Goal: Task Accomplishment & Management: Use online tool/utility

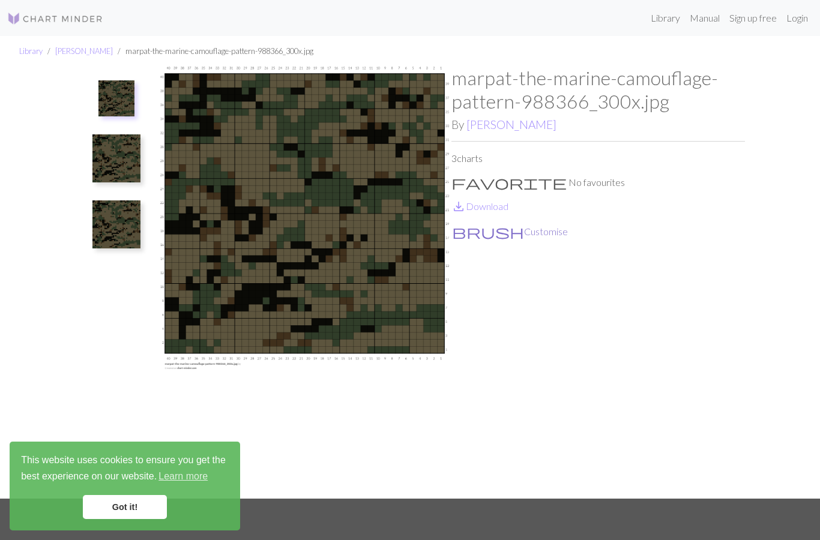
click at [554, 231] on button "brush Customise" at bounding box center [509, 232] width 117 height 16
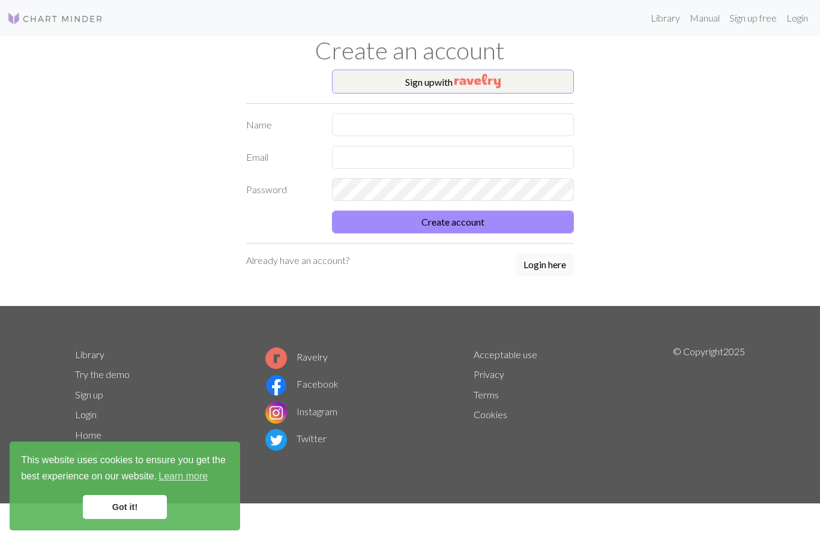
click at [124, 506] on link "Got it!" at bounding box center [125, 507] width 84 height 24
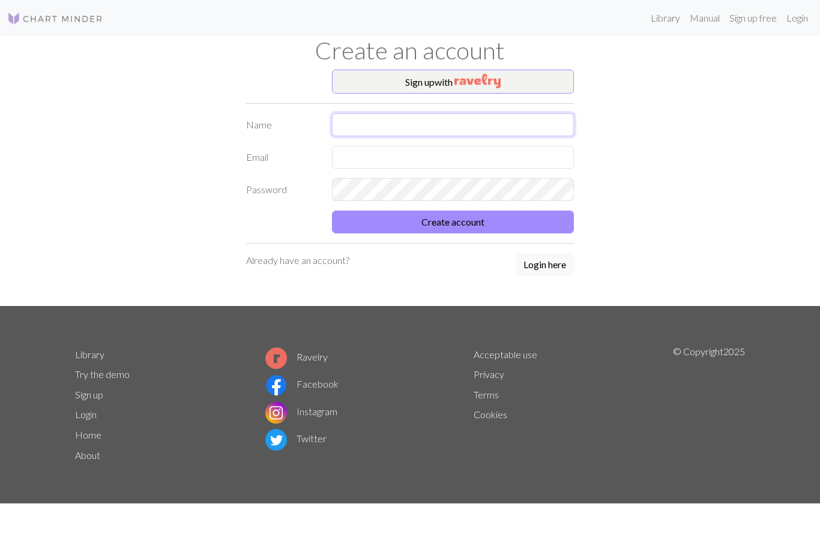
click at [457, 119] on input "text" at bounding box center [453, 124] width 243 height 23
type input "J"
type input "[PERSON_NAME]"
type input "[EMAIL_ADDRESS][DOMAIN_NAME]"
click at [463, 218] on button "Create account" at bounding box center [453, 222] width 243 height 23
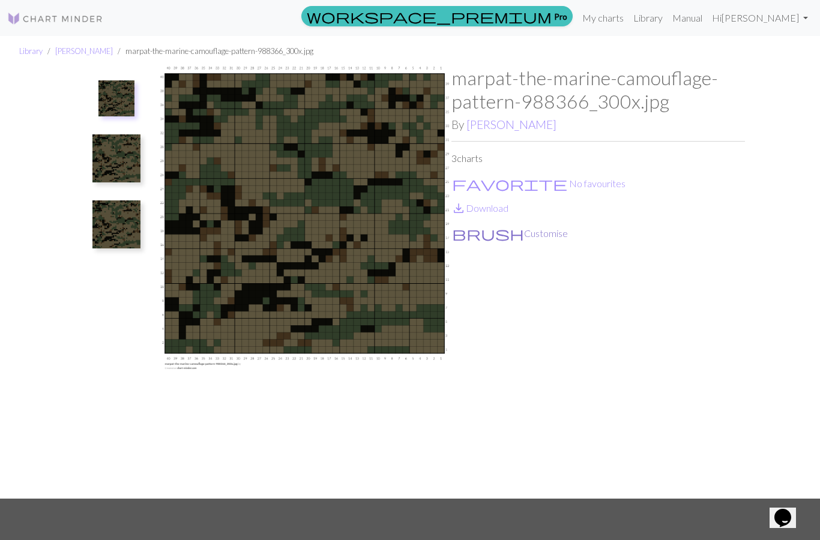
click at [559, 234] on button "brush Customise" at bounding box center [509, 234] width 117 height 16
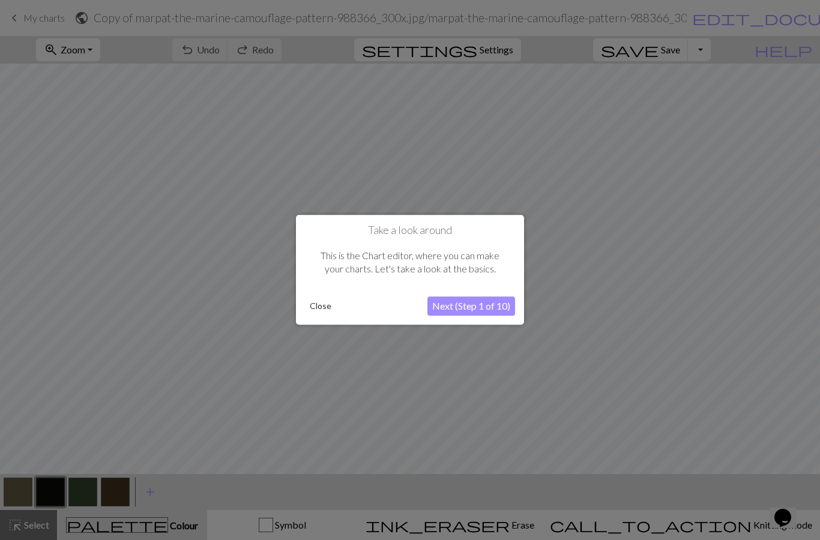
click at [468, 306] on button "Next (Step 1 of 10)" at bounding box center [471, 306] width 88 height 19
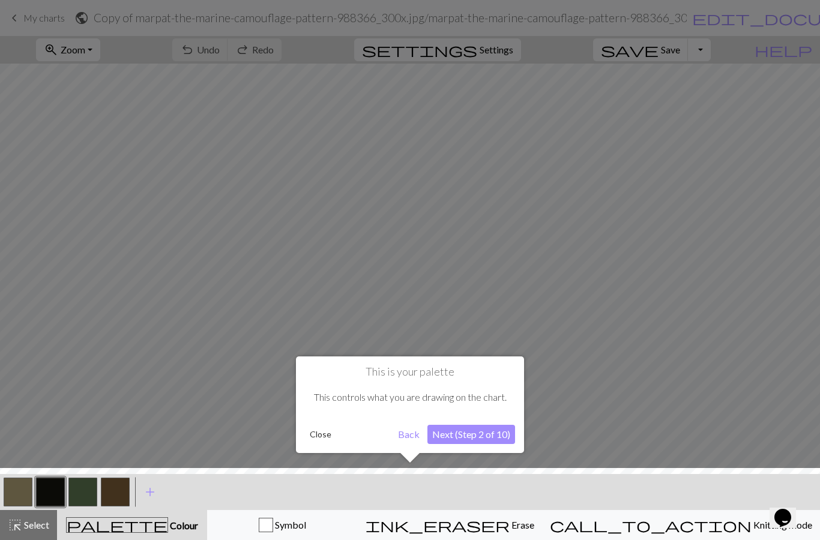
click at [471, 437] on button "Next (Step 2 of 10)" at bounding box center [471, 434] width 88 height 19
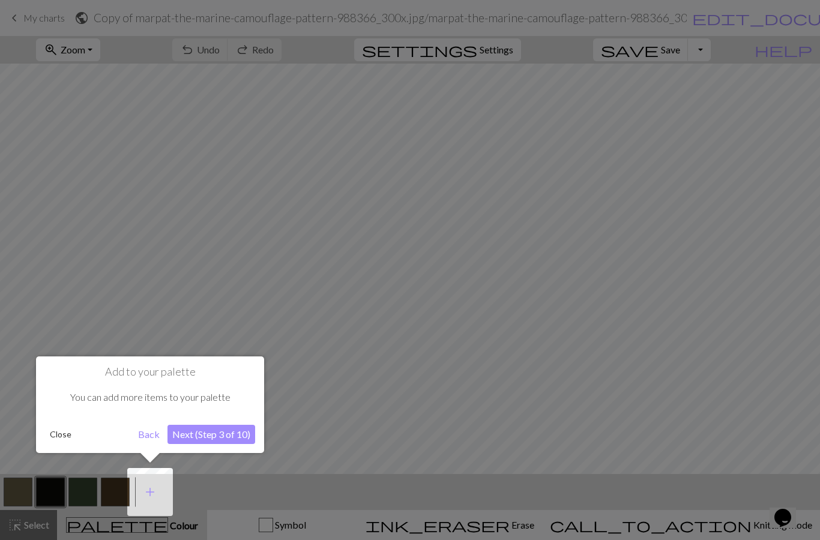
click at [211, 433] on button "Next (Step 3 of 10)" at bounding box center [212, 434] width 88 height 19
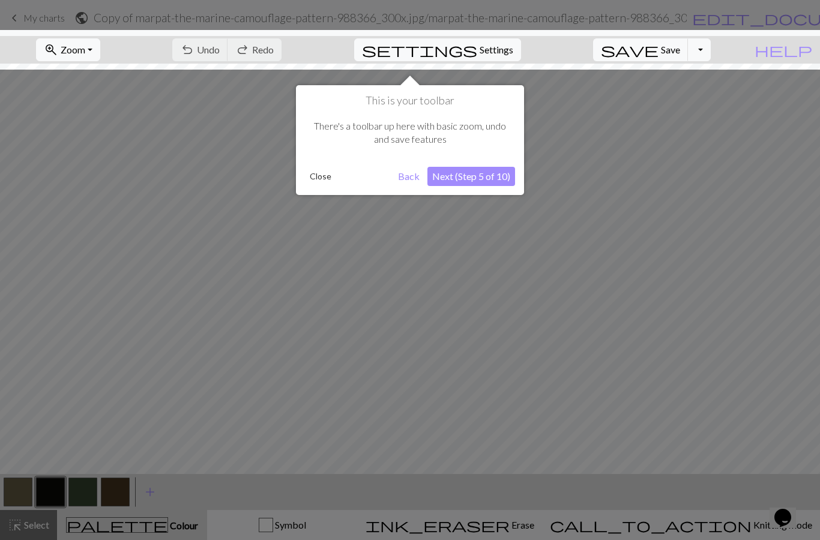
click at [471, 177] on button "Next (Step 5 of 10)" at bounding box center [471, 176] width 88 height 19
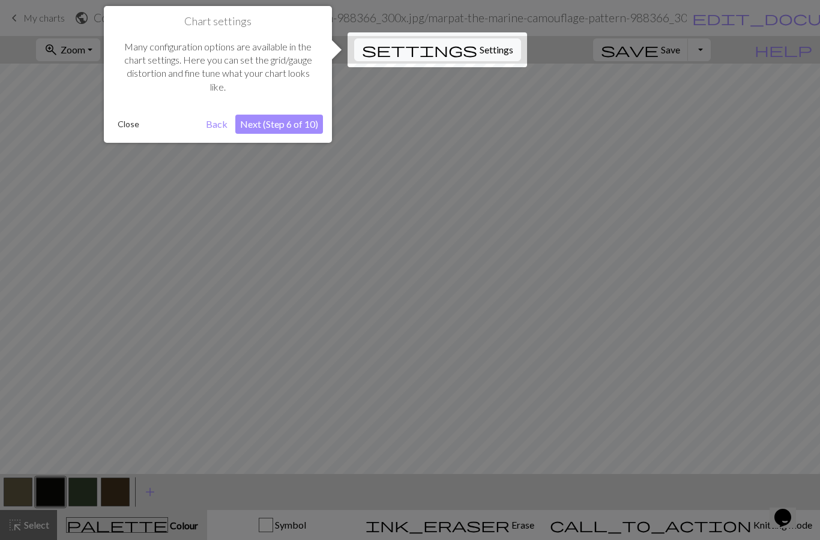
click at [286, 120] on button "Next (Step 6 of 10)" at bounding box center [279, 124] width 88 height 19
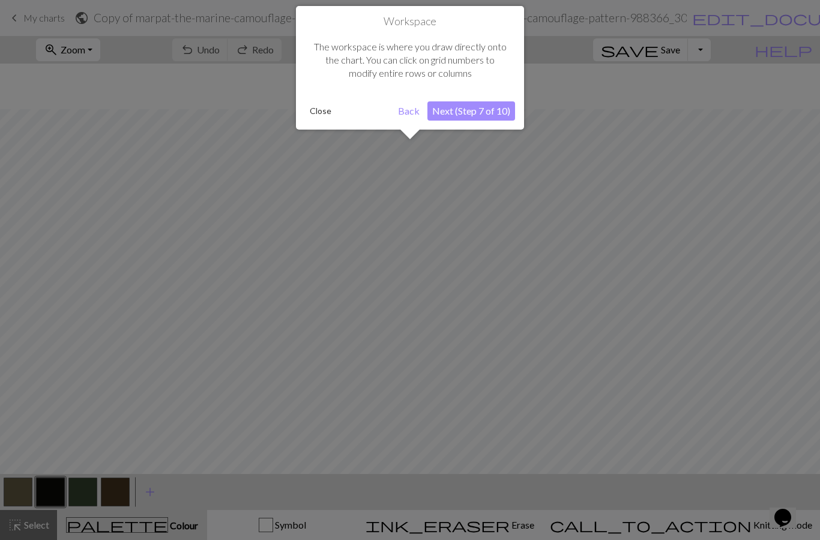
scroll to position [46, 0]
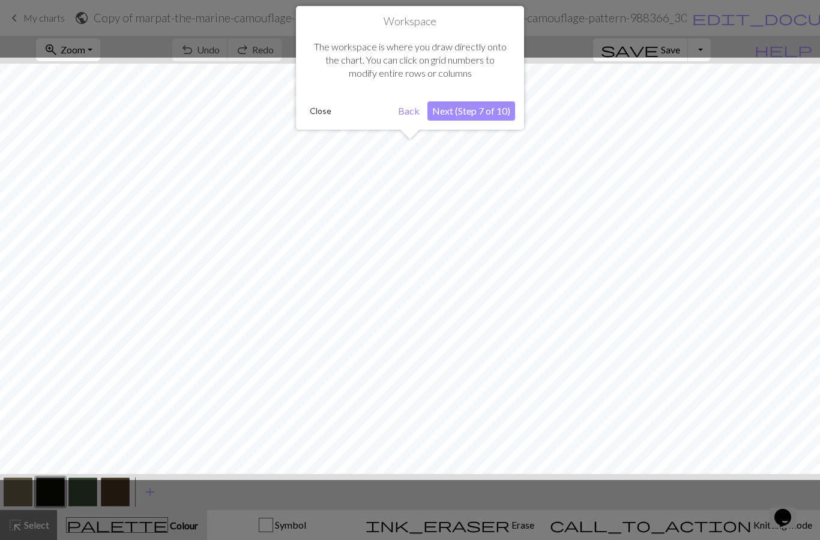
click at [468, 110] on button "Next (Step 7 of 10)" at bounding box center [471, 110] width 88 height 19
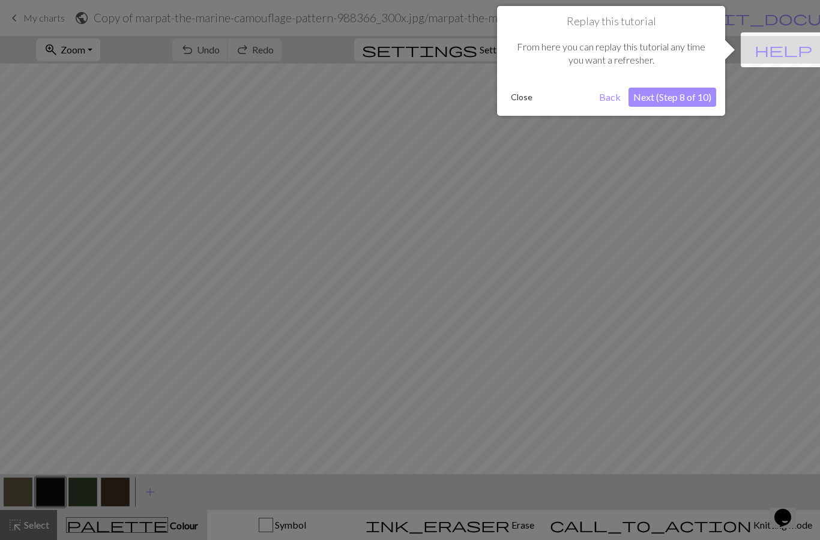
click at [675, 94] on button "Next (Step 8 of 10)" at bounding box center [673, 97] width 88 height 19
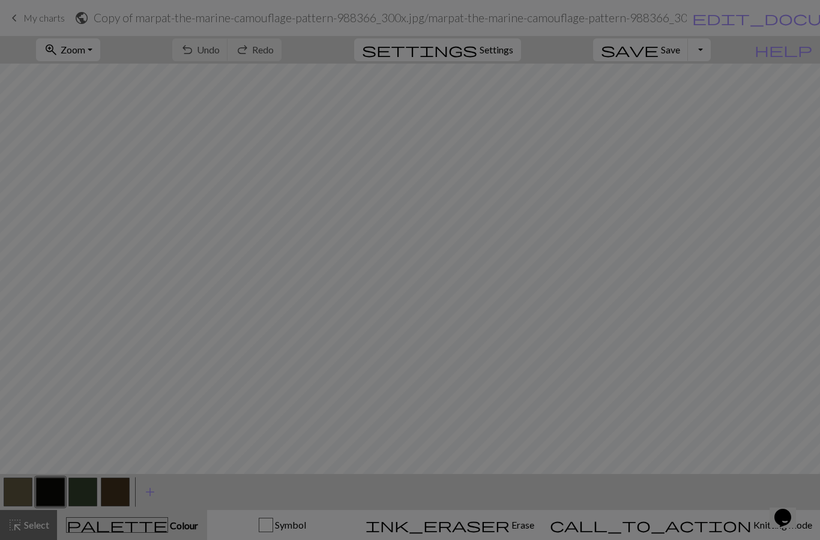
click at [746, 313] on div at bounding box center [410, 270] width 820 height 540
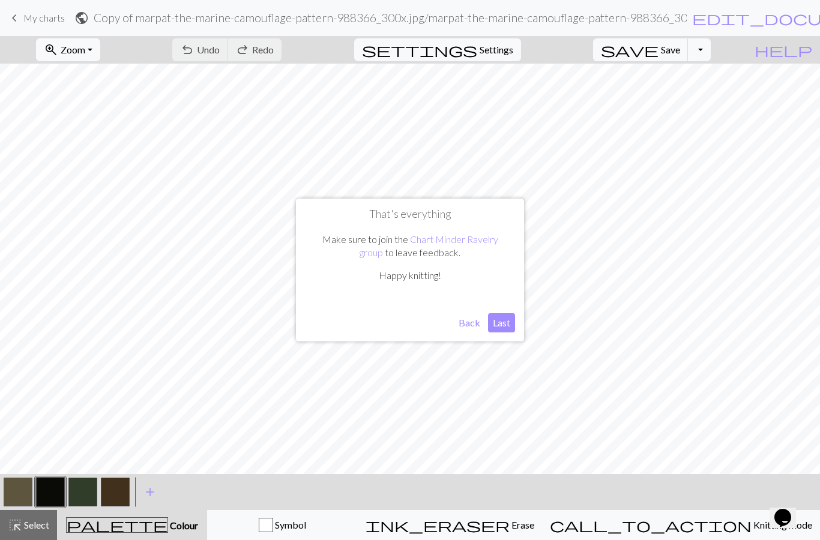
click at [501, 321] on button "Last" at bounding box center [501, 322] width 27 height 19
click at [201, 46] on span "Undo" at bounding box center [208, 49] width 23 height 11
click at [83, 486] on button "button" at bounding box center [82, 492] width 29 height 29
click at [114, 492] on button "button" at bounding box center [115, 492] width 29 height 29
click at [26, 500] on button "button" at bounding box center [18, 492] width 29 height 29
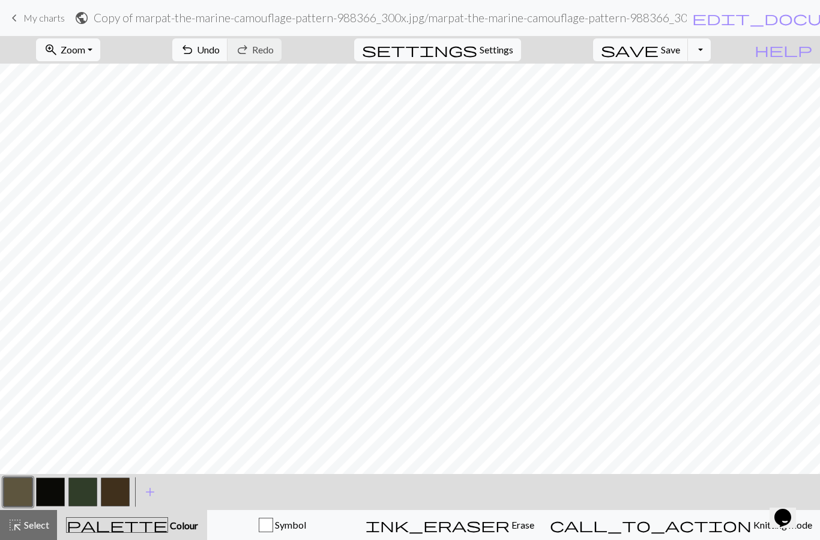
click at [185, 523] on span "Colour" at bounding box center [183, 525] width 30 height 11
click at [187, 523] on span "Colour" at bounding box center [183, 525] width 30 height 11
click at [100, 524] on span "palette" at bounding box center [117, 525] width 101 height 17
click at [85, 488] on button "button" at bounding box center [82, 492] width 29 height 29
click at [50, 493] on button "button" at bounding box center [50, 492] width 29 height 29
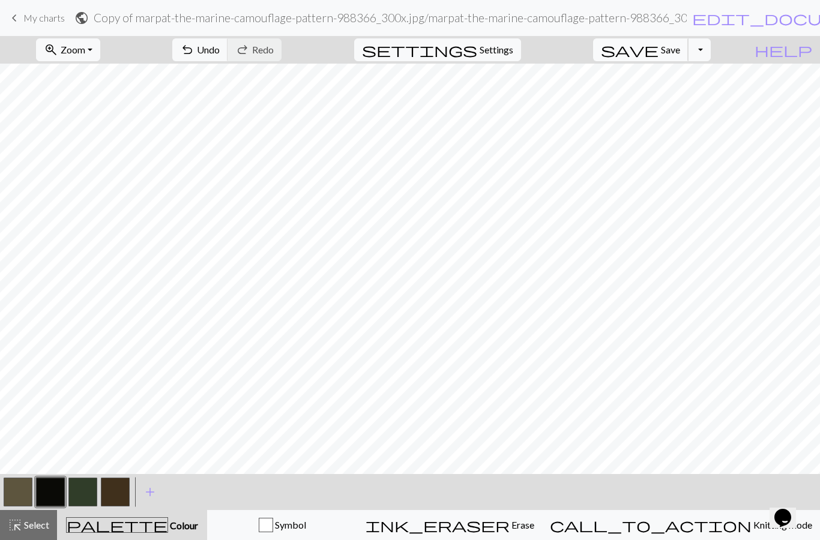
click at [633, 53] on span "save" at bounding box center [630, 49] width 58 height 17
click at [694, 46] on div "Chart saved" at bounding box center [410, 23] width 820 height 47
click at [692, 50] on button "Toggle Dropdown" at bounding box center [699, 49] width 23 height 23
click at [562, 99] on button "save_alt Download" at bounding box center [611, 95] width 198 height 19
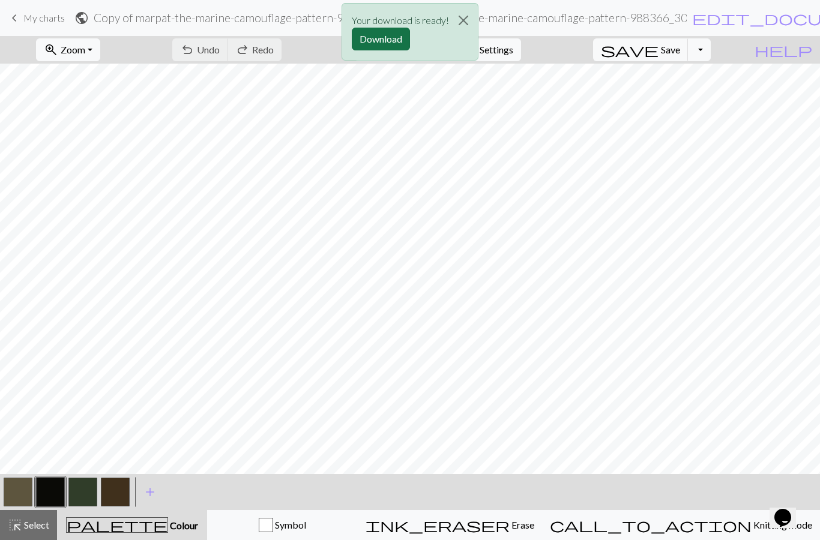
click at [373, 39] on button "Download" at bounding box center [381, 39] width 58 height 23
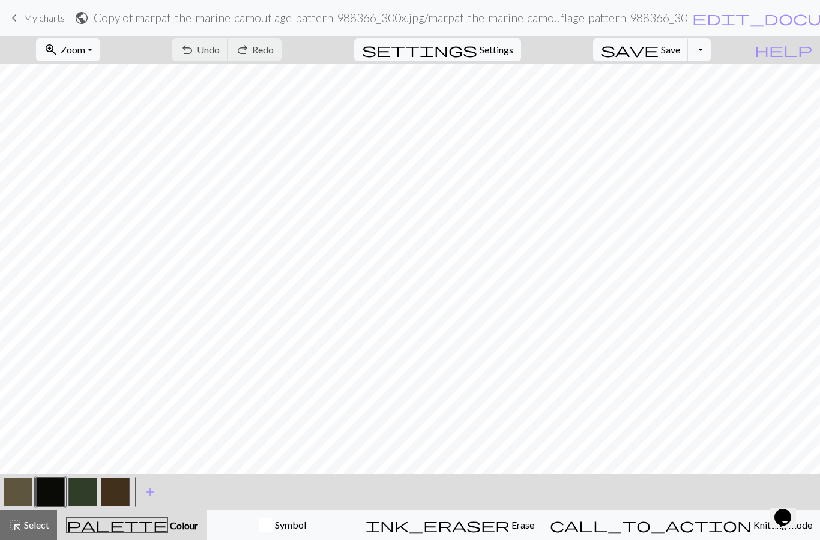
click at [44, 21] on span "My charts" at bounding box center [43, 17] width 41 height 11
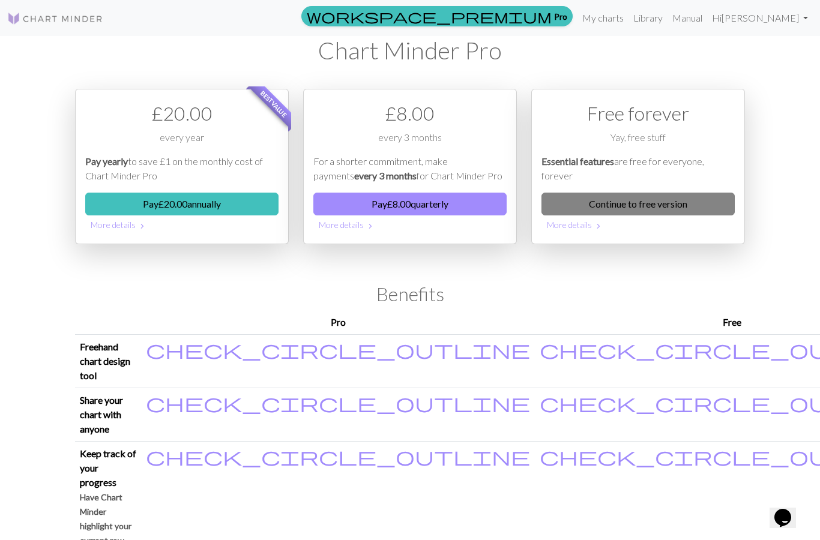
click at [640, 205] on link "Continue to free version" at bounding box center [638, 204] width 193 height 23
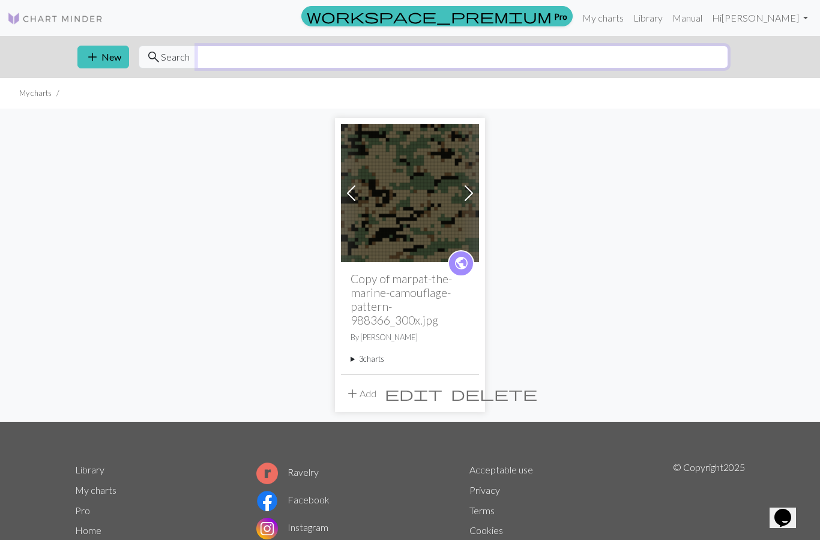
click at [245, 52] on input "text" at bounding box center [462, 57] width 531 height 23
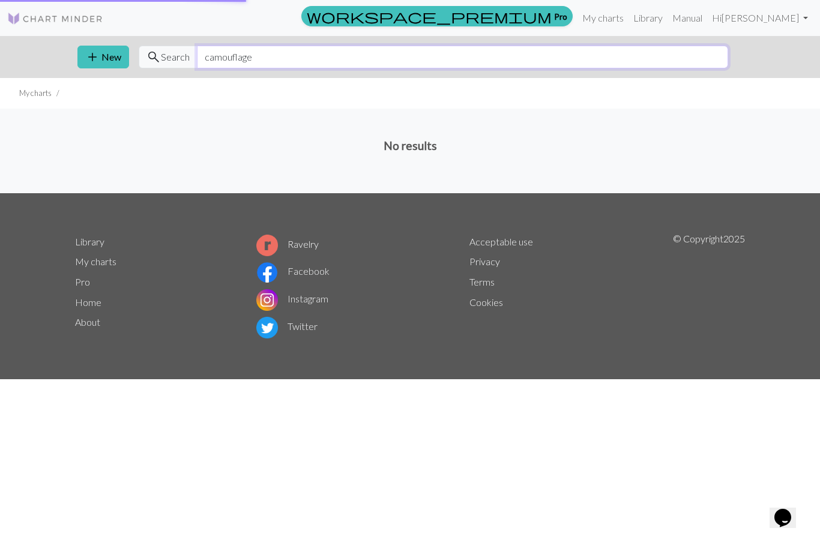
type input "camouflage"
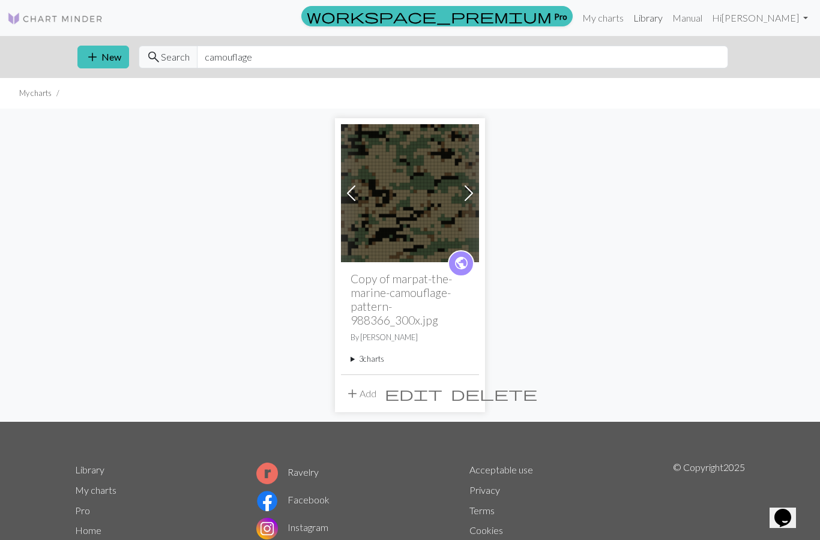
click at [668, 15] on link "Library" at bounding box center [648, 18] width 39 height 24
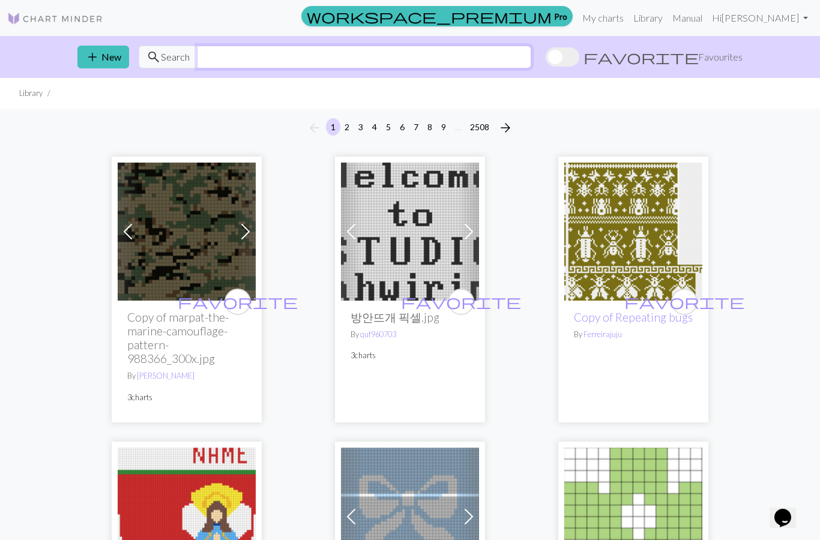
click at [249, 59] on input "text" at bounding box center [364, 57] width 334 height 23
type input "v"
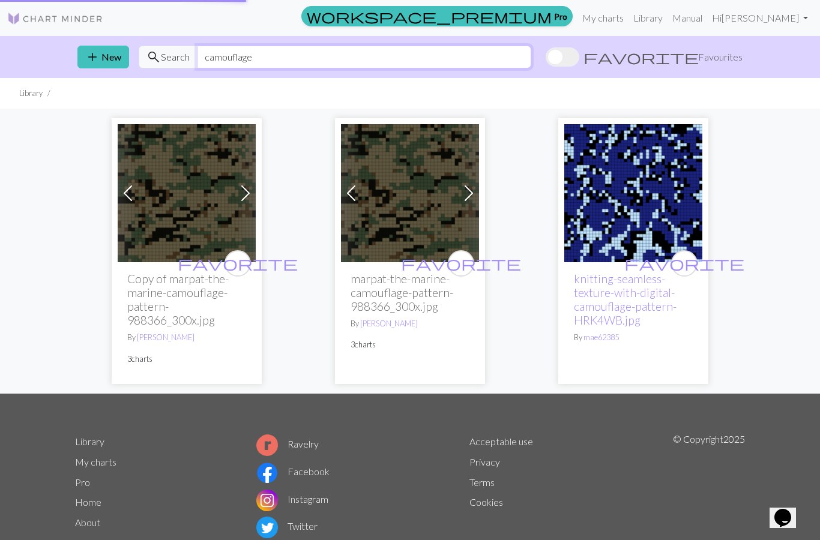
type input "camouflage"
click at [612, 291] on link "knitting-seamless-texture-with-digital-camouflage-pattern-HRK4WB.jpg" at bounding box center [625, 299] width 103 height 55
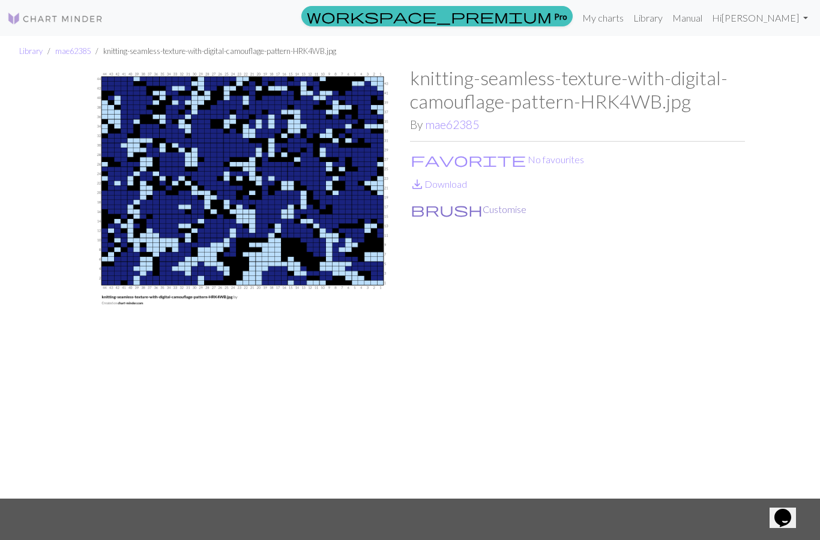
click at [500, 210] on button "brush Customise" at bounding box center [468, 210] width 117 height 16
click at [629, 10] on link "My charts" at bounding box center [603, 18] width 51 height 24
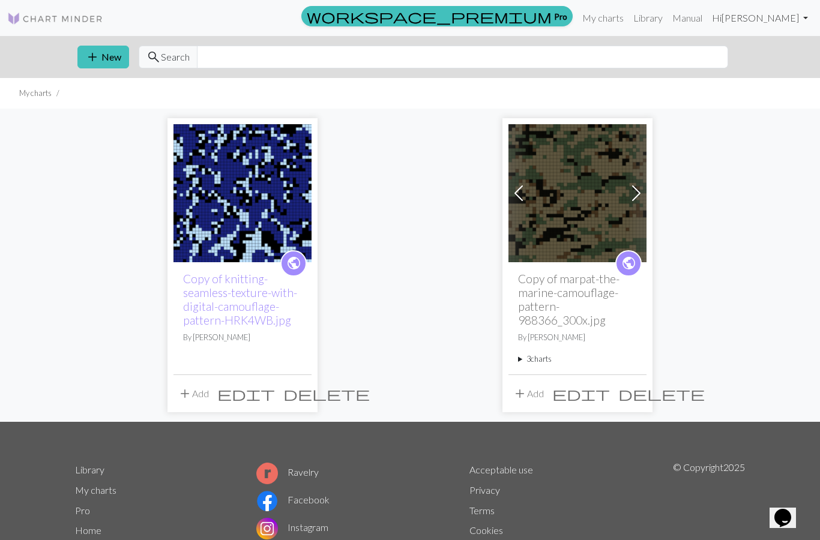
click at [794, 14] on link "Hi [PERSON_NAME]" at bounding box center [760, 18] width 106 height 24
click at [707, 21] on link "Manual" at bounding box center [688, 18] width 40 height 24
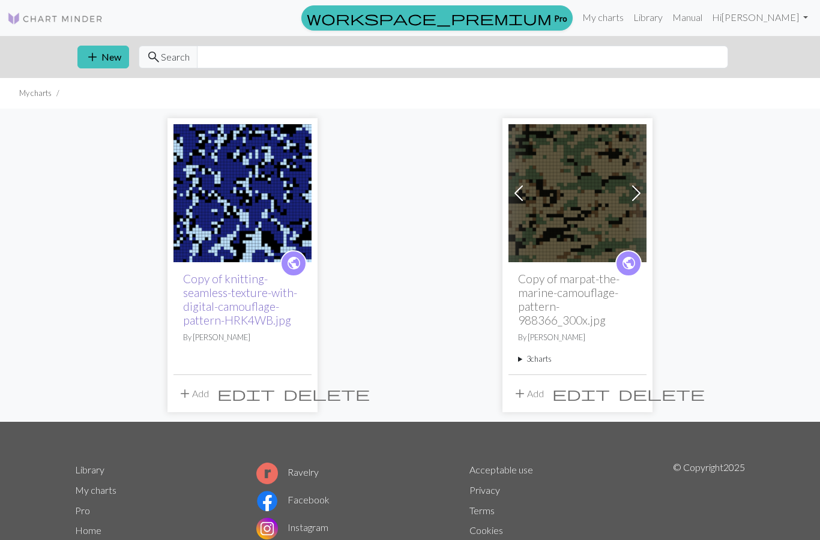
click at [215, 288] on link "Copy of knitting-seamless-texture-with-digital-camouflage-pattern-HRK4WB.jpg" at bounding box center [240, 299] width 114 height 55
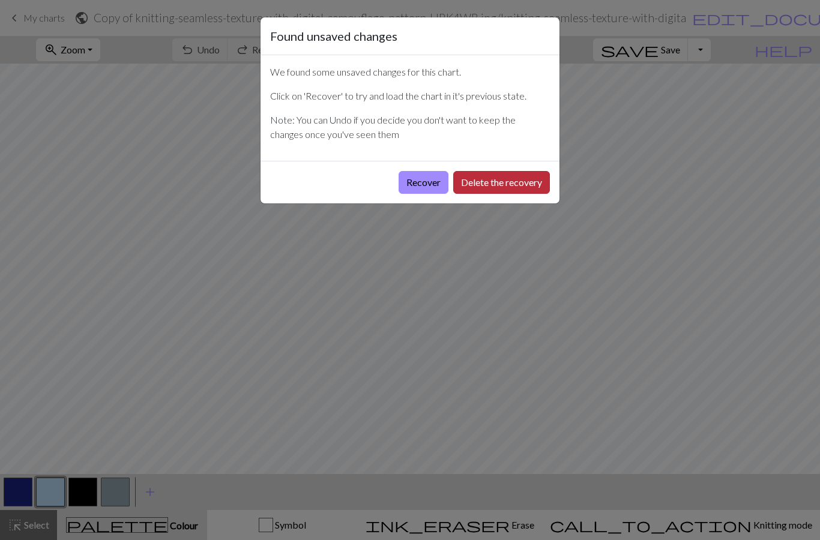
click at [489, 180] on button "Delete the recovery" at bounding box center [501, 182] width 97 height 23
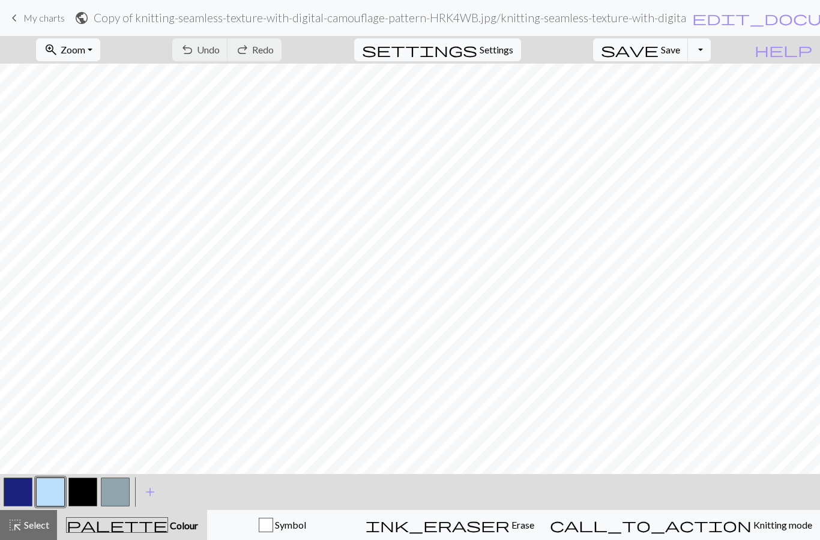
click at [54, 488] on button "button" at bounding box center [50, 492] width 29 height 29
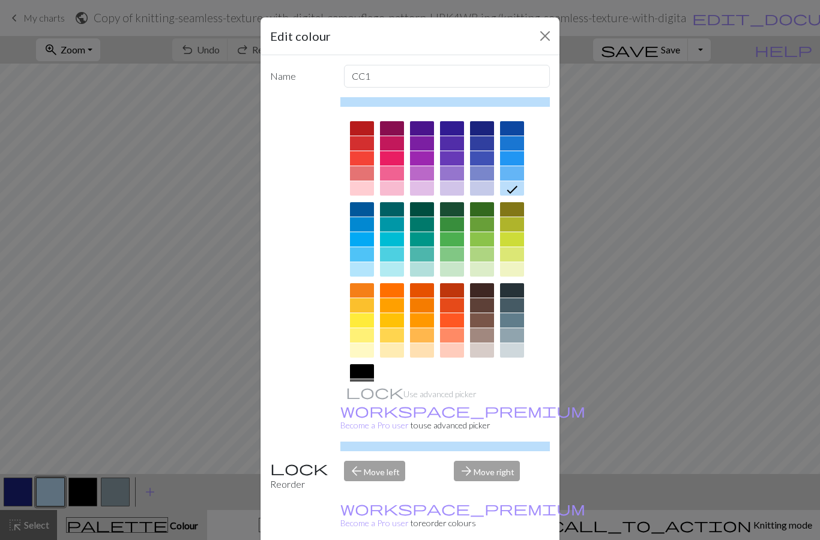
click at [485, 318] on div at bounding box center [482, 320] width 24 height 14
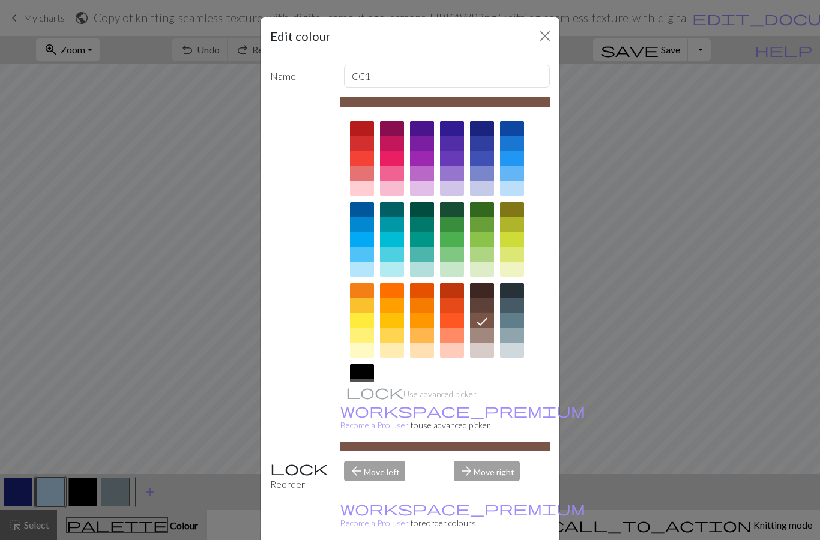
click at [453, 211] on div at bounding box center [452, 209] width 24 height 14
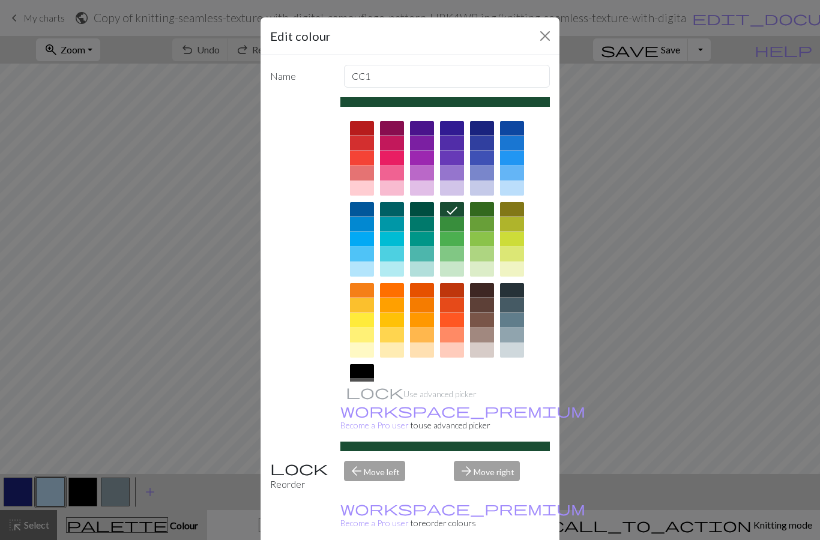
click at [481, 346] on div at bounding box center [482, 350] width 24 height 14
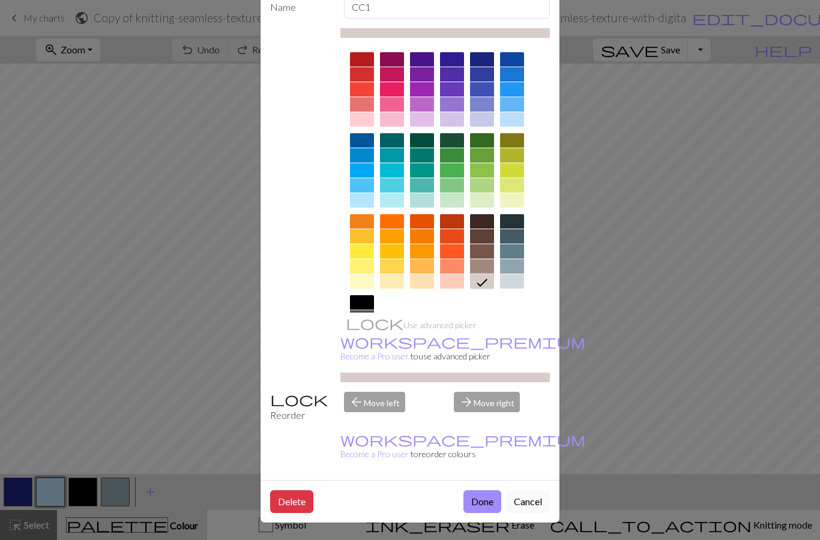
scroll to position [116, 0]
click at [480, 503] on button "Done" at bounding box center [482, 502] width 38 height 23
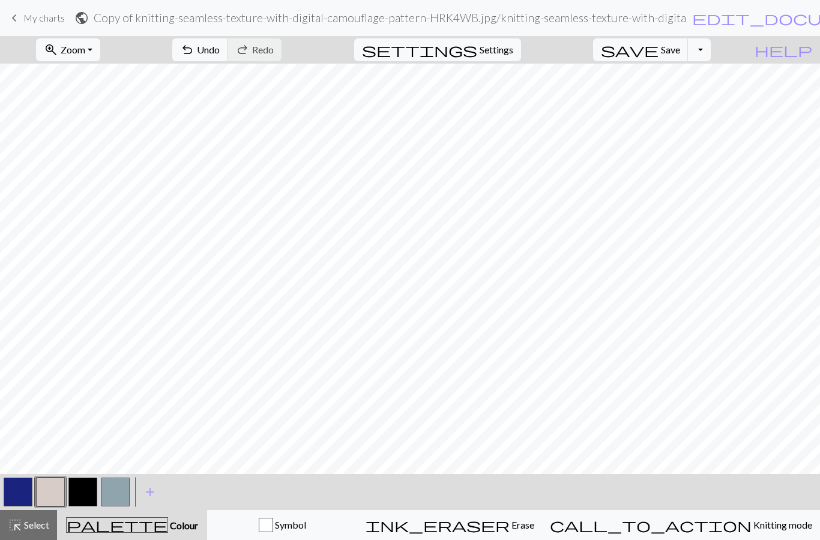
click at [22, 492] on button "button" at bounding box center [18, 492] width 29 height 29
click at [20, 492] on button "button" at bounding box center [18, 492] width 29 height 29
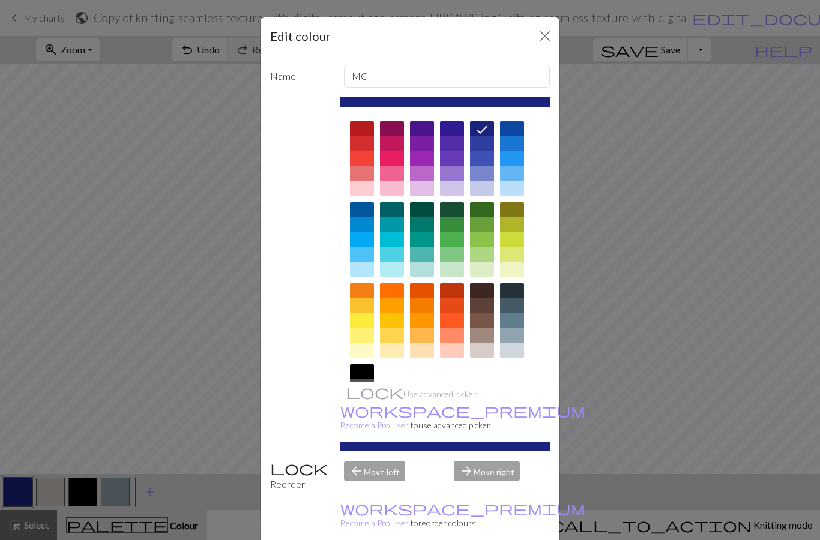
click at [455, 205] on div at bounding box center [452, 209] width 24 height 14
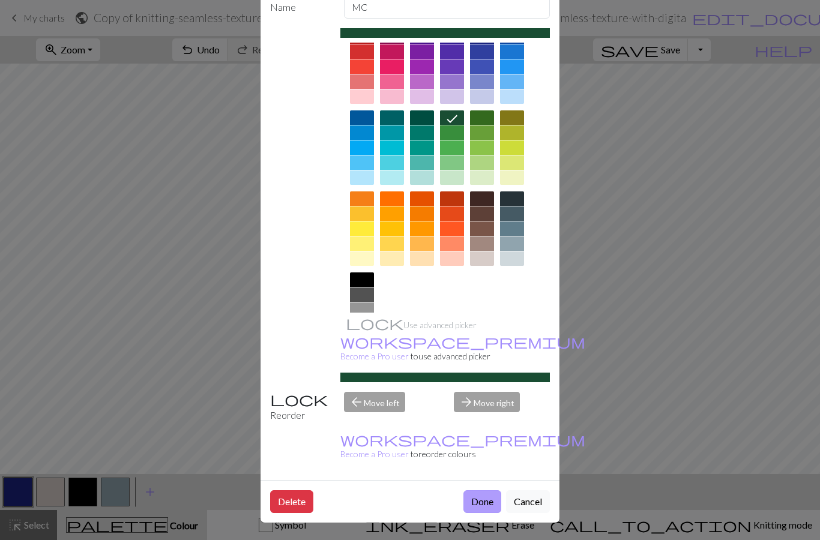
click at [483, 509] on button "Done" at bounding box center [482, 502] width 38 height 23
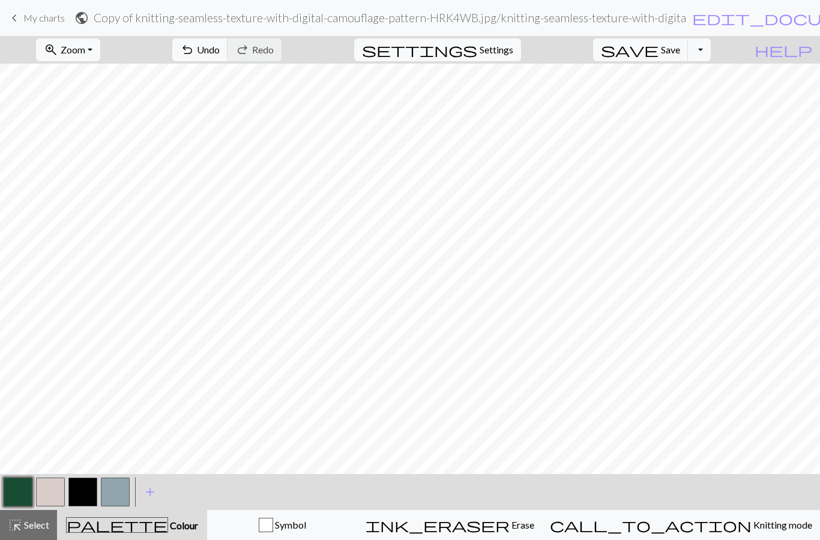
click at [119, 485] on button "button" at bounding box center [115, 492] width 29 height 29
click at [123, 485] on button "button" at bounding box center [115, 492] width 29 height 29
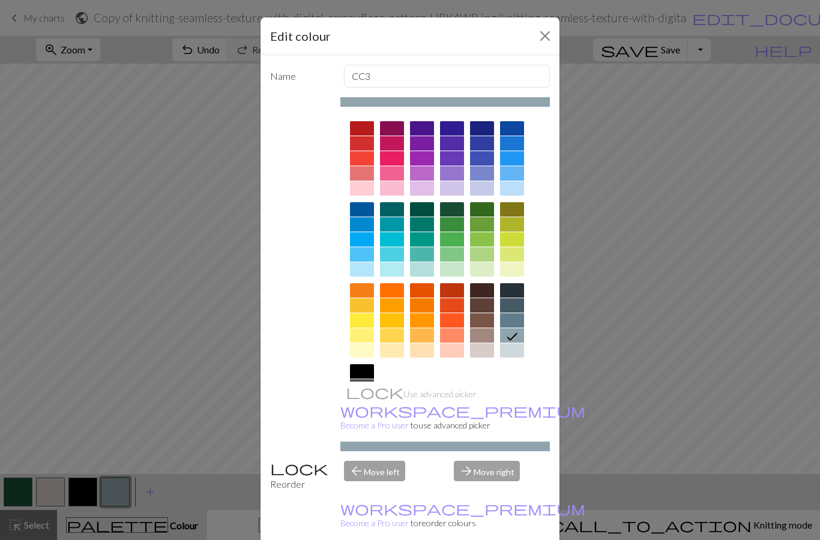
click at [482, 290] on div at bounding box center [482, 290] width 24 height 14
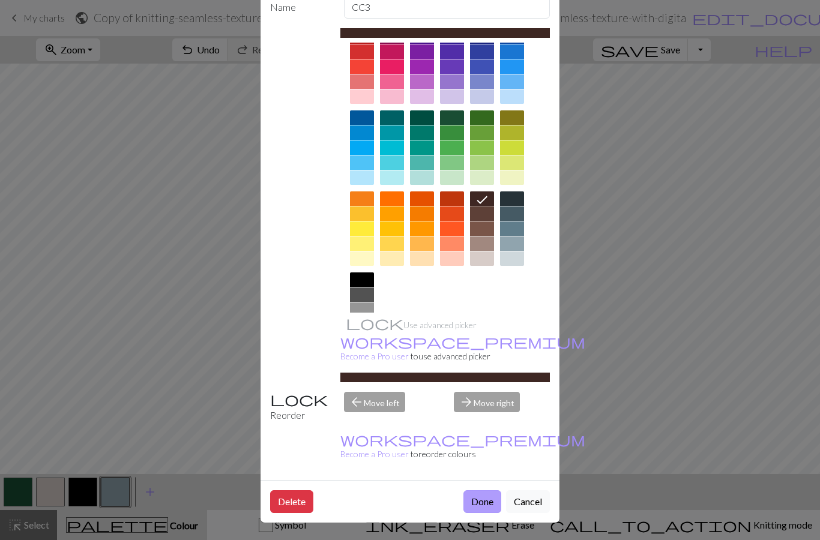
click at [478, 504] on button "Done" at bounding box center [482, 502] width 38 height 23
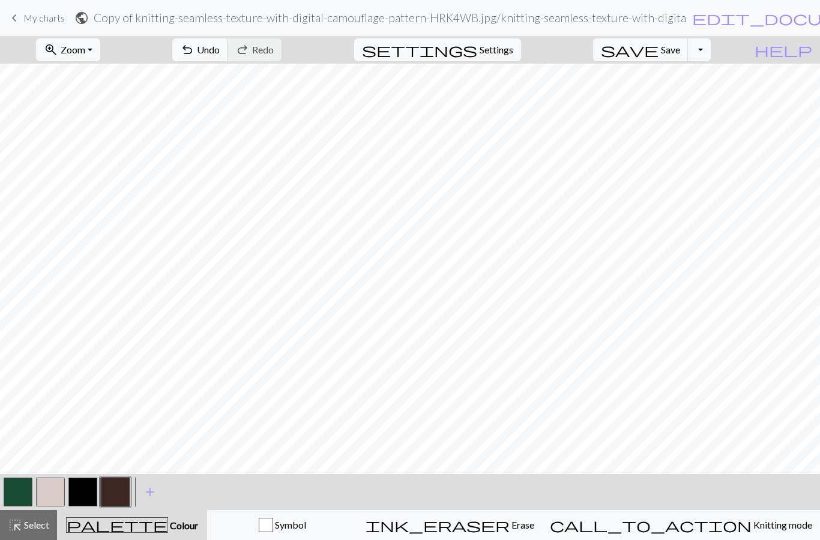
click at [117, 490] on button "button" at bounding box center [115, 492] width 29 height 29
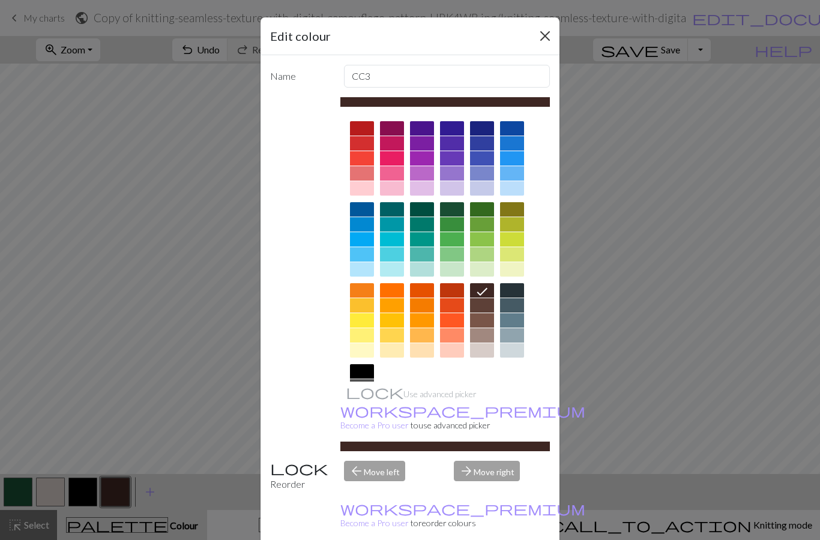
click at [547, 33] on button "Close" at bounding box center [545, 35] width 19 height 19
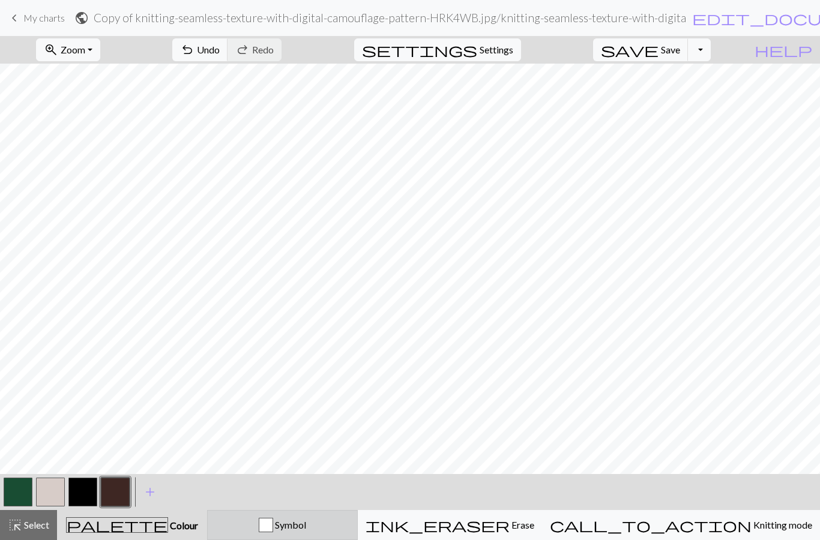
click at [273, 522] on span "Symbol" at bounding box center [289, 524] width 33 height 11
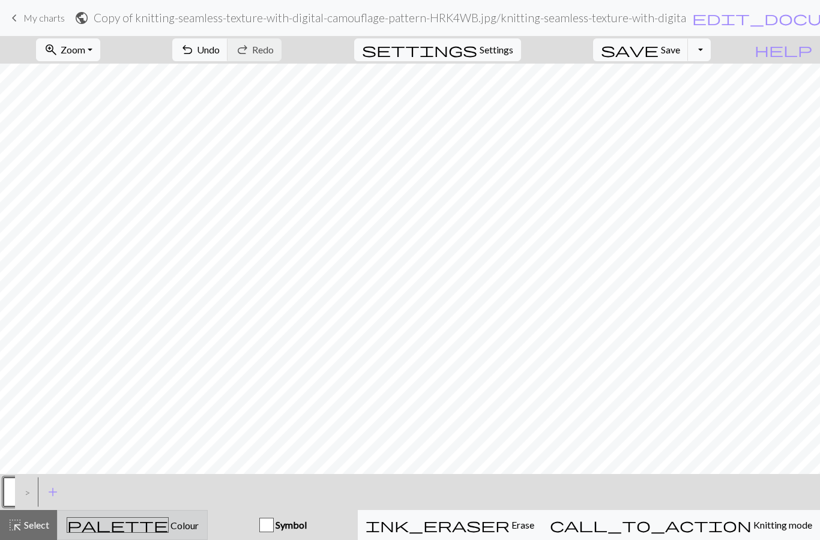
click at [128, 528] on span "palette" at bounding box center [117, 525] width 101 height 17
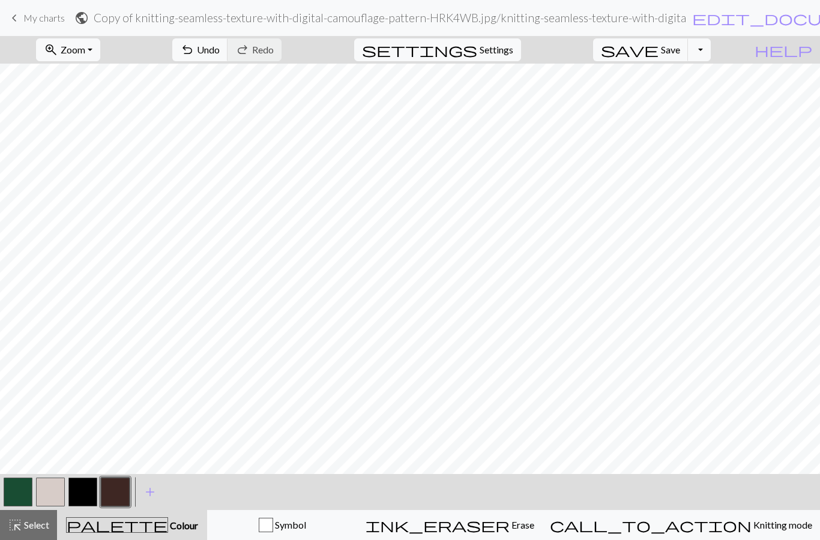
click at [86, 491] on button "button" at bounding box center [82, 492] width 29 height 29
click at [119, 488] on button "button" at bounding box center [115, 492] width 29 height 29
click at [53, 485] on button "button" at bounding box center [50, 492] width 29 height 29
click at [19, 489] on button "button" at bounding box center [18, 492] width 29 height 29
click at [116, 489] on button "button" at bounding box center [115, 492] width 29 height 29
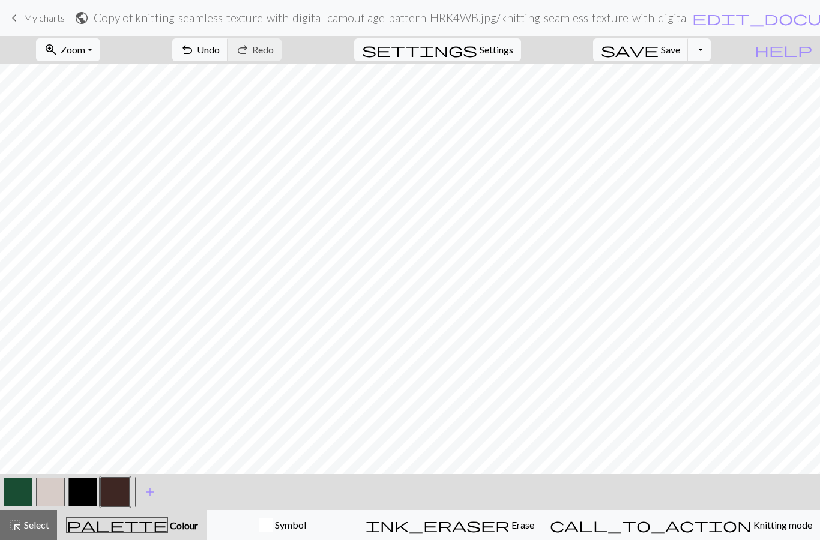
click at [52, 489] on button "button" at bounding box center [50, 492] width 29 height 29
click at [23, 487] on button "button" at bounding box center [18, 492] width 29 height 29
click at [50, 494] on button "button" at bounding box center [50, 492] width 29 height 29
click at [19, 495] on button "button" at bounding box center [18, 492] width 29 height 29
click at [114, 486] on button "button" at bounding box center [115, 492] width 29 height 29
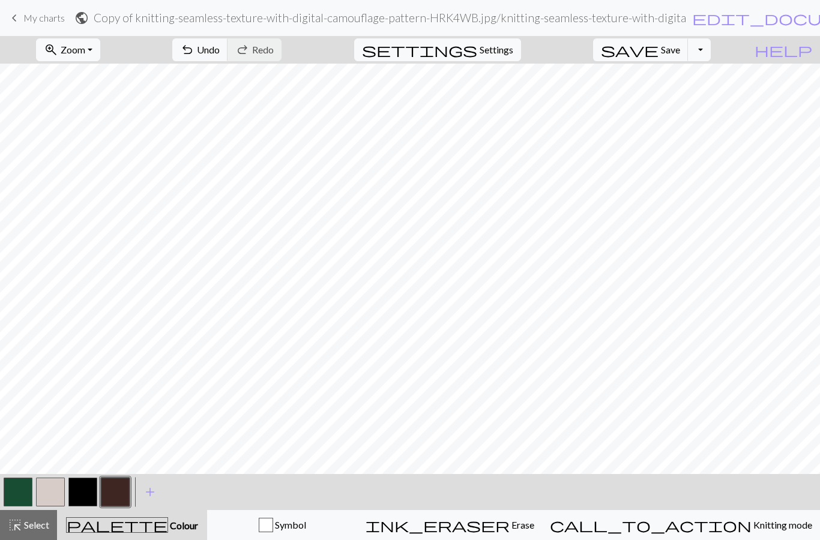
click at [52, 488] on button "button" at bounding box center [50, 492] width 29 height 29
click at [119, 492] on button "button" at bounding box center [115, 492] width 29 height 29
click at [80, 495] on button "button" at bounding box center [82, 492] width 29 height 29
click at [82, 494] on button "button" at bounding box center [82, 492] width 29 height 29
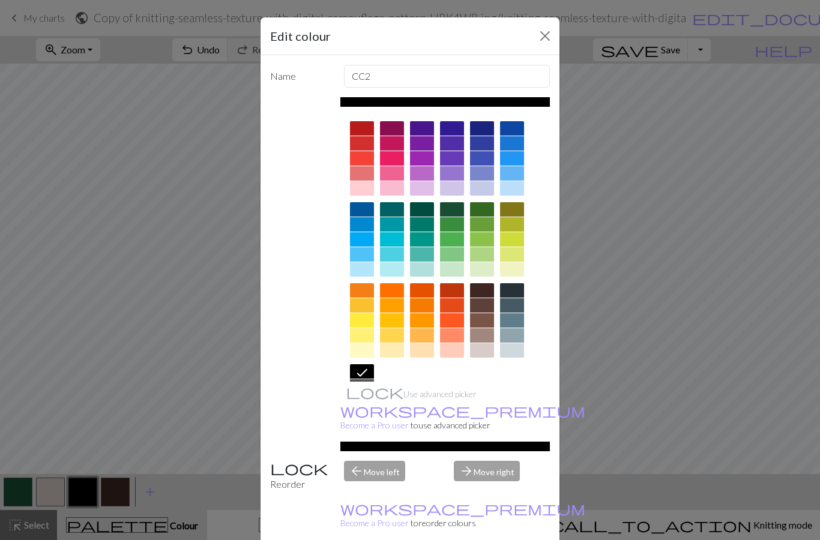
click at [482, 222] on div at bounding box center [482, 224] width 24 height 14
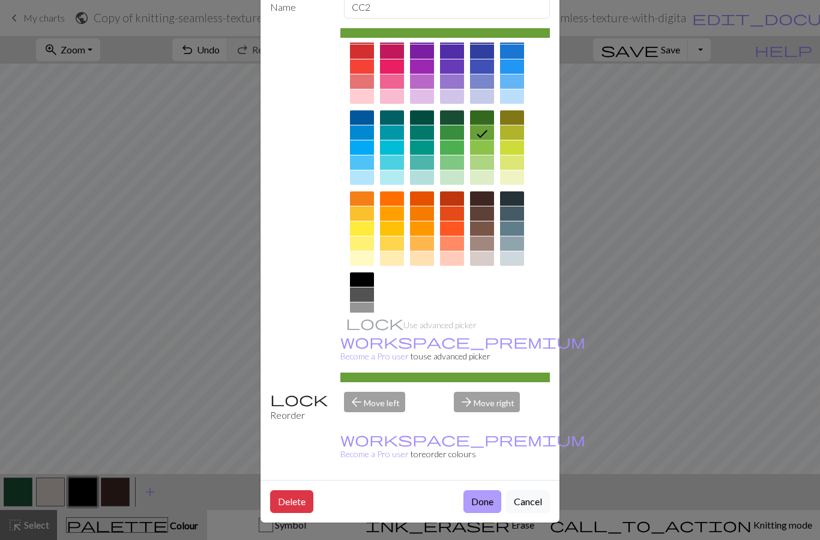
click at [480, 507] on button "Done" at bounding box center [482, 502] width 38 height 23
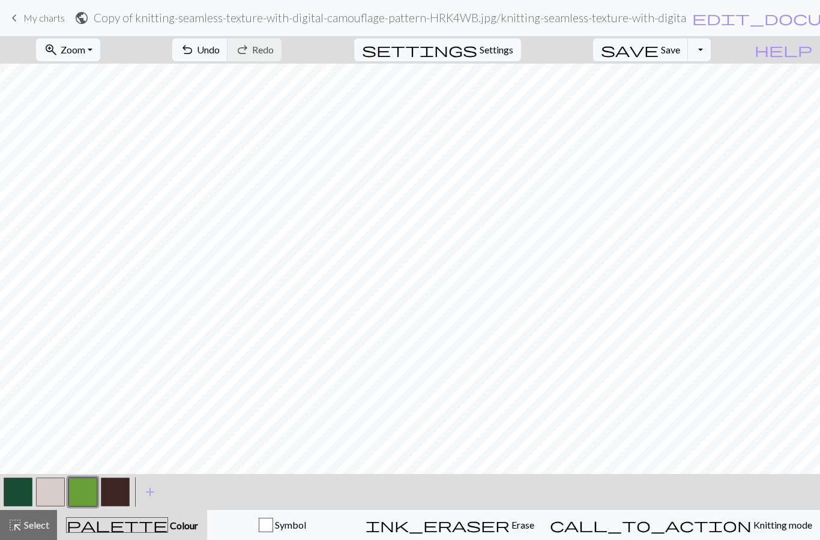
click at [22, 491] on button "button" at bounding box center [18, 492] width 29 height 29
click at [84, 489] on button "button" at bounding box center [82, 492] width 29 height 29
click at [120, 500] on button "button" at bounding box center [115, 492] width 29 height 29
click at [86, 493] on button "button" at bounding box center [82, 492] width 29 height 29
click at [58, 491] on button "button" at bounding box center [50, 492] width 29 height 29
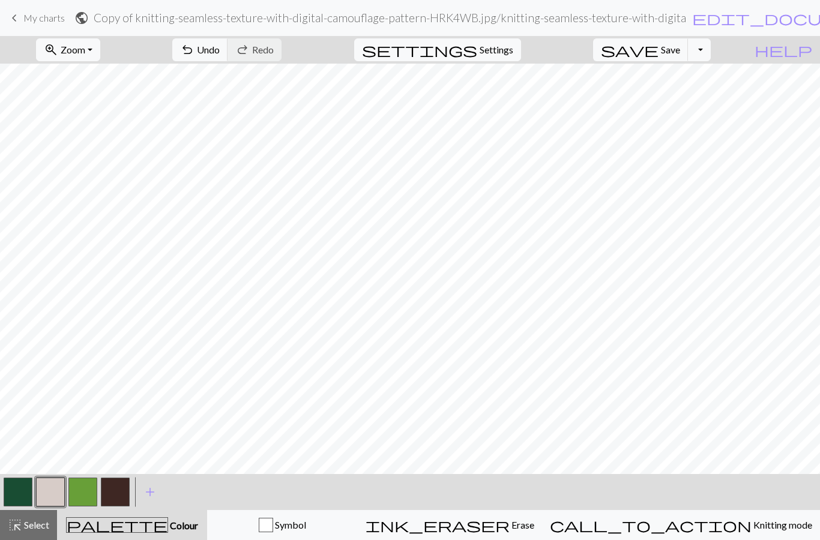
click at [22, 491] on button "button" at bounding box center [18, 492] width 29 height 29
click at [92, 488] on button "button" at bounding box center [82, 492] width 29 height 29
click at [58, 492] on button "button" at bounding box center [50, 492] width 29 height 29
click at [20, 486] on button "button" at bounding box center [18, 492] width 29 height 29
click at [86, 490] on button "button" at bounding box center [82, 492] width 29 height 29
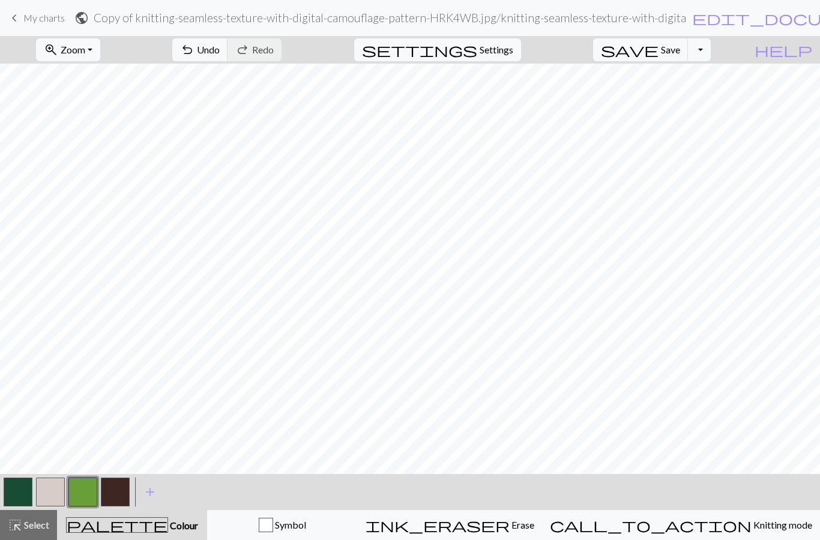
click at [25, 488] on button "button" at bounding box center [18, 492] width 29 height 29
click at [56, 488] on button "button" at bounding box center [50, 492] width 29 height 29
click at [21, 486] on button "button" at bounding box center [18, 492] width 29 height 29
click at [90, 486] on button "button" at bounding box center [82, 492] width 29 height 29
click at [52, 489] on button "button" at bounding box center [50, 492] width 29 height 29
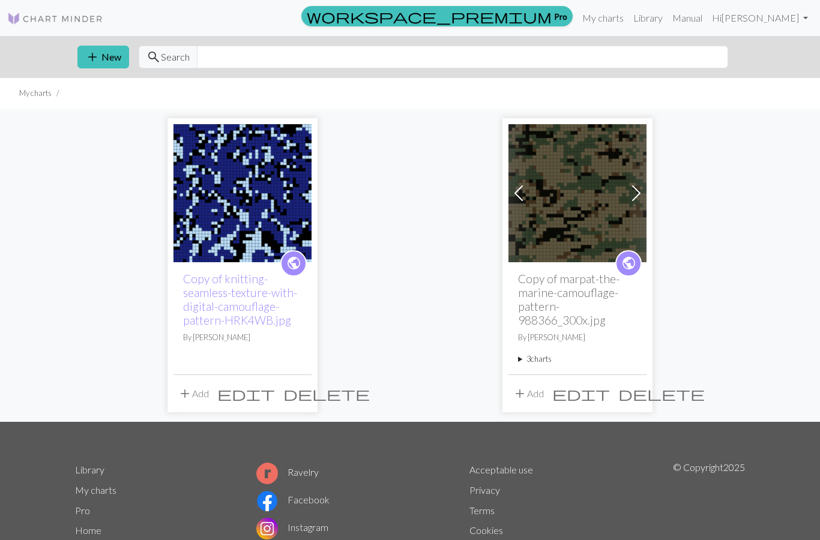
click at [557, 295] on h2 "Copy of marpat-the-marine-camouflage-pattern-988366_300x.jpg" at bounding box center [577, 299] width 119 height 55
click at [531, 391] on button "add Add" at bounding box center [529, 393] width 40 height 23
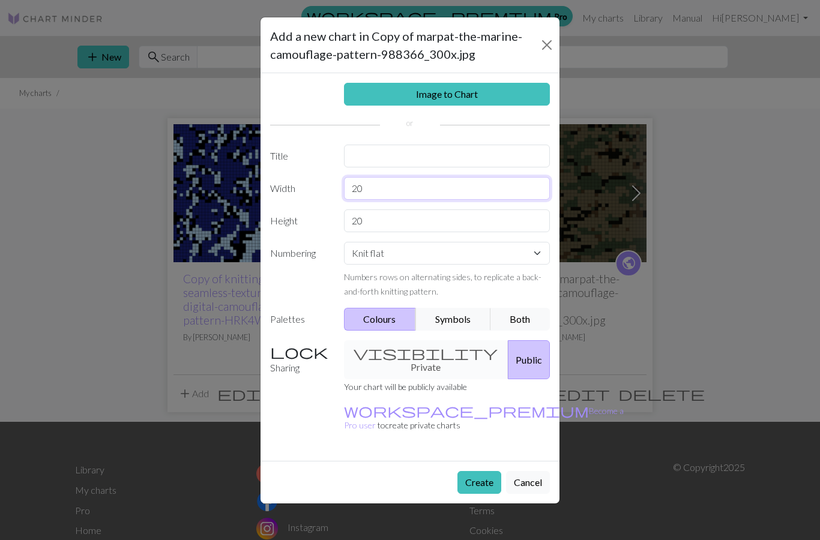
click at [394, 190] on input "20" at bounding box center [447, 188] width 207 height 23
click at [528, 223] on input "20" at bounding box center [447, 221] width 207 height 23
click at [531, 262] on select "Knit flat Knit in the round Lace knitting Cross stitch" at bounding box center [447, 253] width 207 height 23
select select "round"
click at [382, 224] on input "20" at bounding box center [447, 221] width 207 height 23
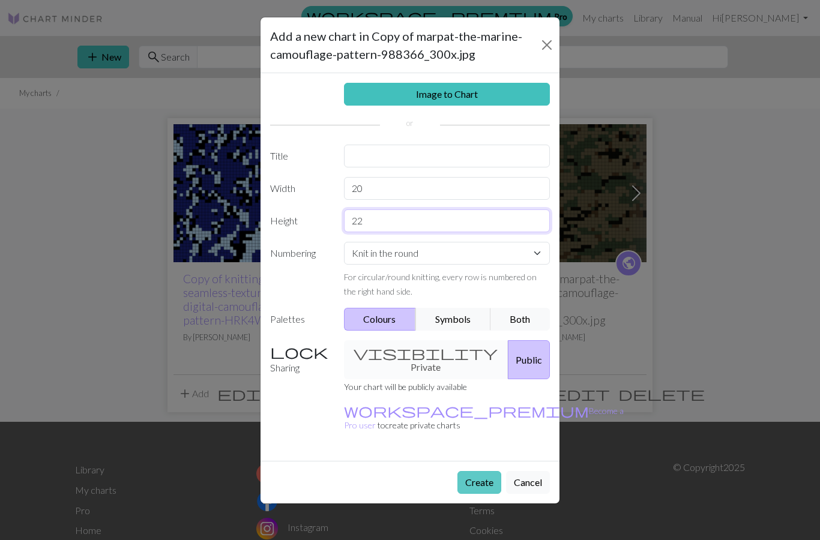
type input "22"
click at [481, 480] on button "Create" at bounding box center [479, 482] width 44 height 23
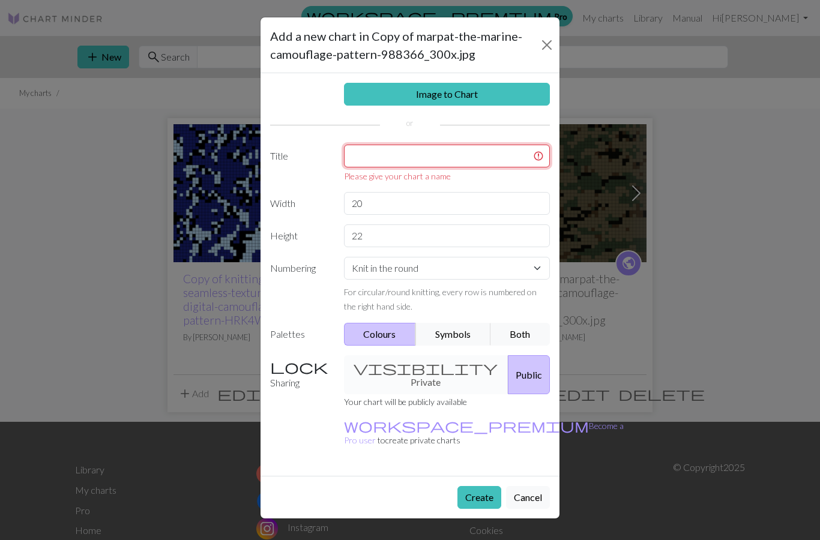
click at [373, 155] on input "text" at bounding box center [447, 156] width 207 height 23
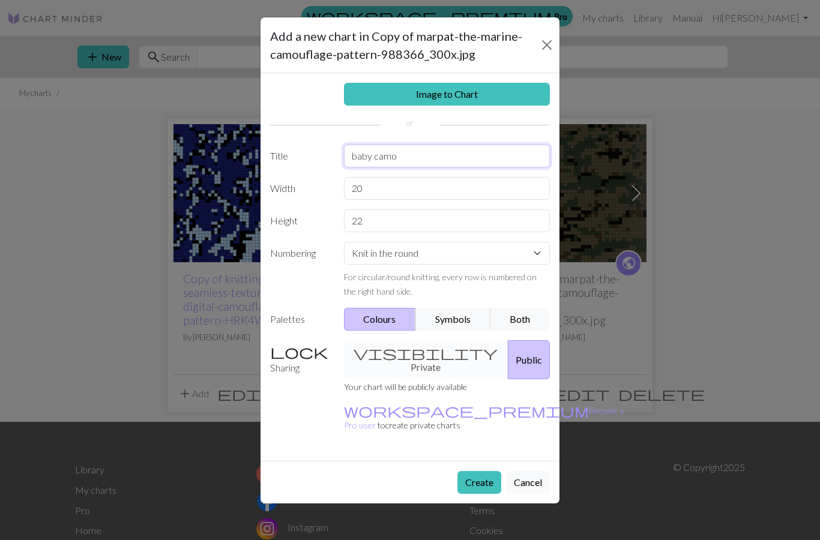
click at [369, 159] on input "baby camo" at bounding box center [447, 156] width 207 height 23
click at [374, 157] on input "baby camo" at bounding box center [447, 156] width 207 height 23
type input "baby hat camo"
click at [477, 475] on button "Create" at bounding box center [479, 482] width 44 height 23
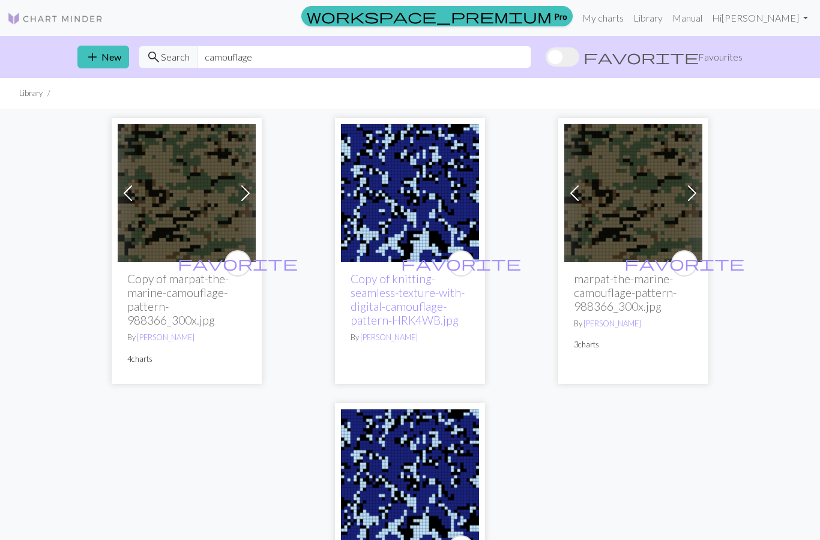
click at [156, 288] on h2 "Copy of marpat-the-marine-camouflage-pattern-988366_300x.jpg" at bounding box center [186, 299] width 119 height 55
click at [162, 318] on h2 "Copy of marpat-the-marine-camouflage-pattern-988366_300x.jpg" at bounding box center [186, 299] width 119 height 55
click at [248, 198] on span at bounding box center [245, 193] width 19 height 19
click at [181, 314] on h2 "Copy of marpat-the-marine-camouflage-pattern-988366_300x.jpg" at bounding box center [186, 299] width 119 height 55
click at [178, 292] on h2 "Copy of marpat-the-marine-camouflage-pattern-988366_300x.jpg" at bounding box center [186, 299] width 119 height 55
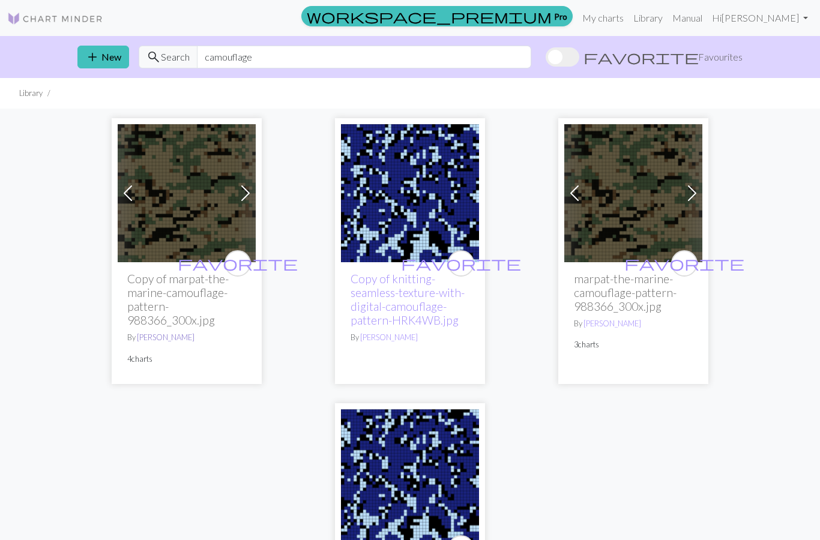
click at [137, 342] on link "[PERSON_NAME]" at bounding box center [166, 338] width 58 height 10
click at [151, 369] on div "favorite Copy of marpat-the-marine-camouflage-pattern-988366_300x.jpg By Kristi…" at bounding box center [187, 323] width 138 height 122
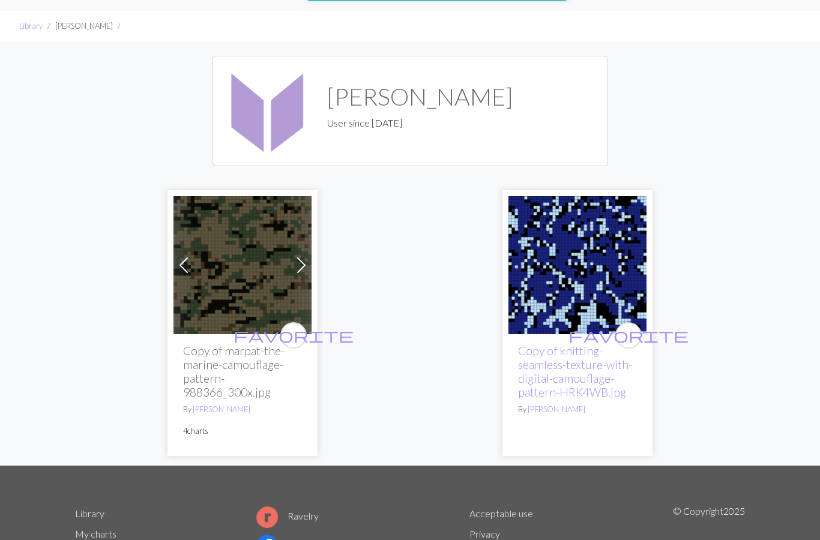
scroll to position [25, 0]
click at [239, 346] on icon "favorite" at bounding box center [294, 336] width 120 height 24
click at [243, 350] on h2 "Copy of marpat-the-marine-camouflage-pattern-988366_300x.jpg" at bounding box center [242, 371] width 119 height 55
click at [232, 369] on h2 "Copy of marpat-the-marine-camouflage-pattern-988366_300x.jpg" at bounding box center [242, 371] width 119 height 55
click at [205, 363] on h2 "Copy of marpat-the-marine-camouflage-pattern-988366_300x.jpg" at bounding box center [242, 371] width 119 height 55
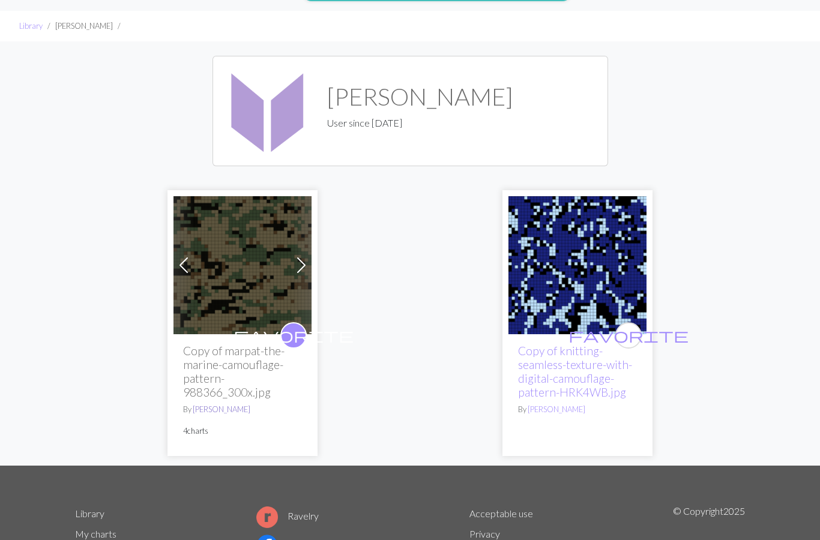
click at [207, 406] on link "[PERSON_NAME]" at bounding box center [222, 410] width 58 height 10
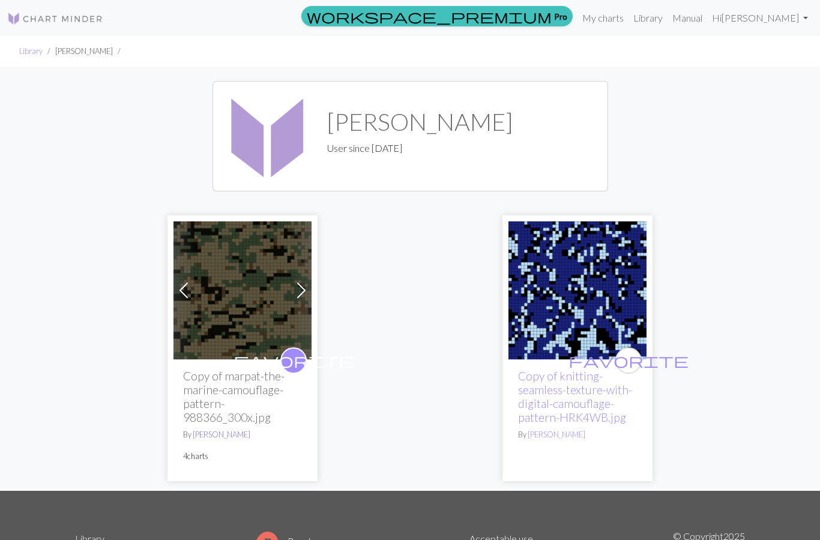
scroll to position [0, 0]
click at [214, 391] on h2 "Copy of marpat-the-marine-camouflage-pattern-988366_300x.jpg" at bounding box center [242, 396] width 119 height 55
click at [180, 290] on span at bounding box center [183, 290] width 19 height 19
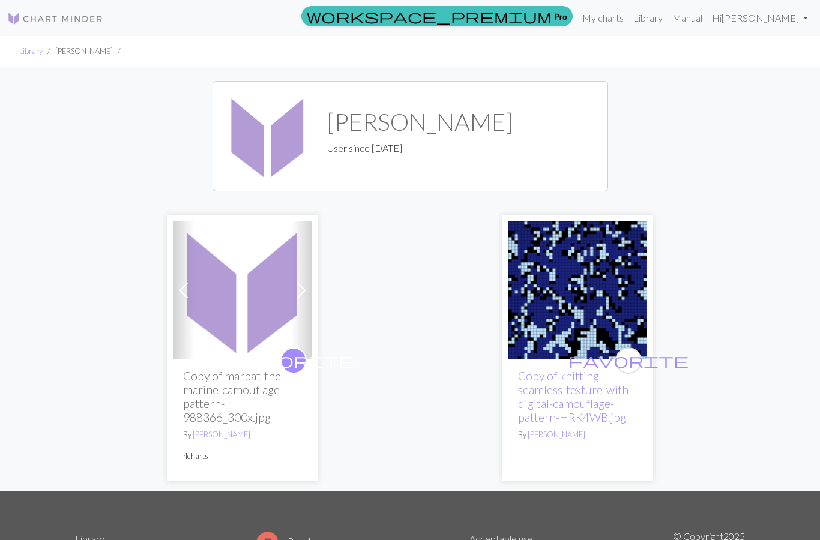
click at [179, 295] on span at bounding box center [183, 290] width 19 height 19
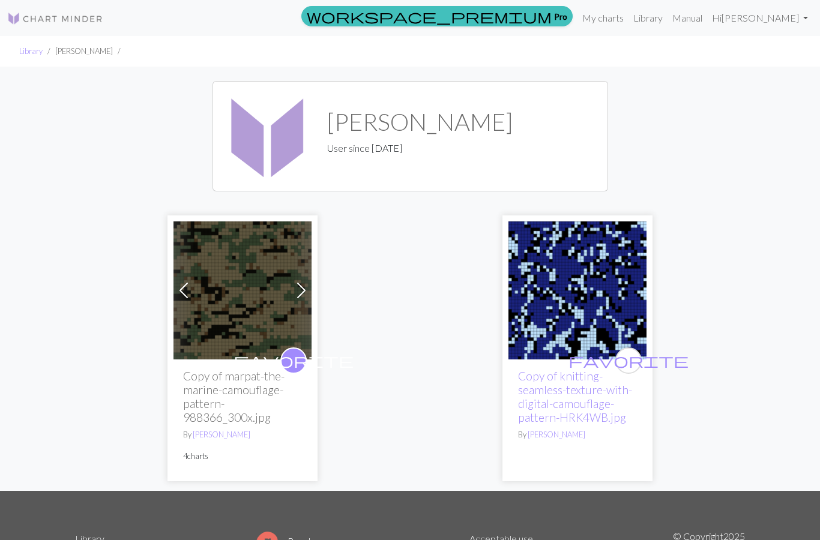
click at [244, 295] on img at bounding box center [243, 291] width 138 height 138
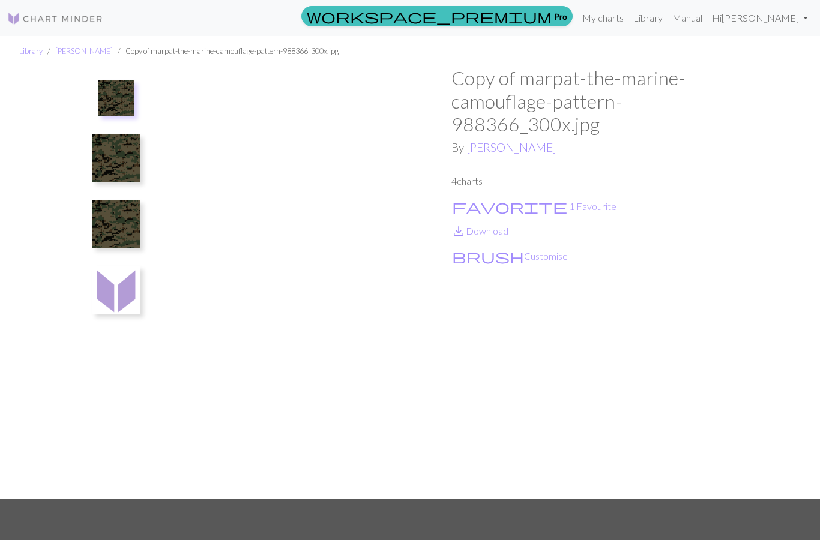
click at [117, 219] on img at bounding box center [116, 225] width 48 height 48
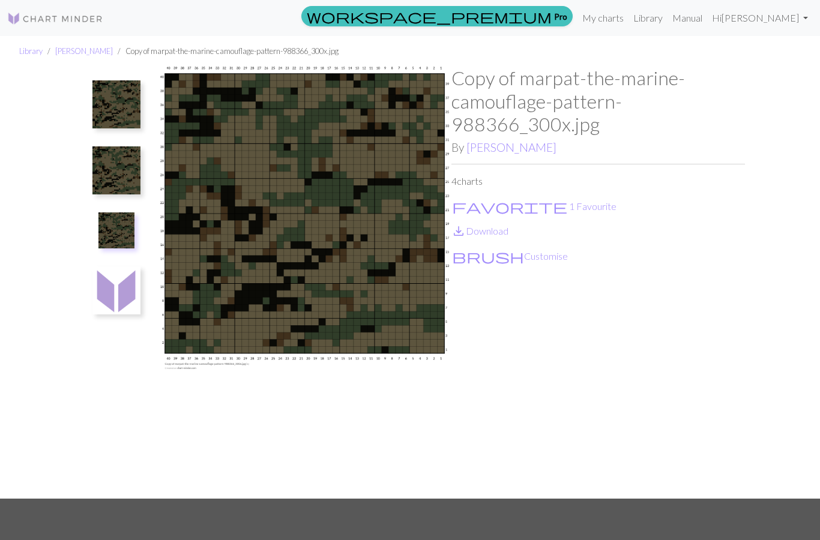
click at [114, 174] on img at bounding box center [116, 170] width 48 height 48
click at [113, 100] on img at bounding box center [116, 104] width 48 height 48
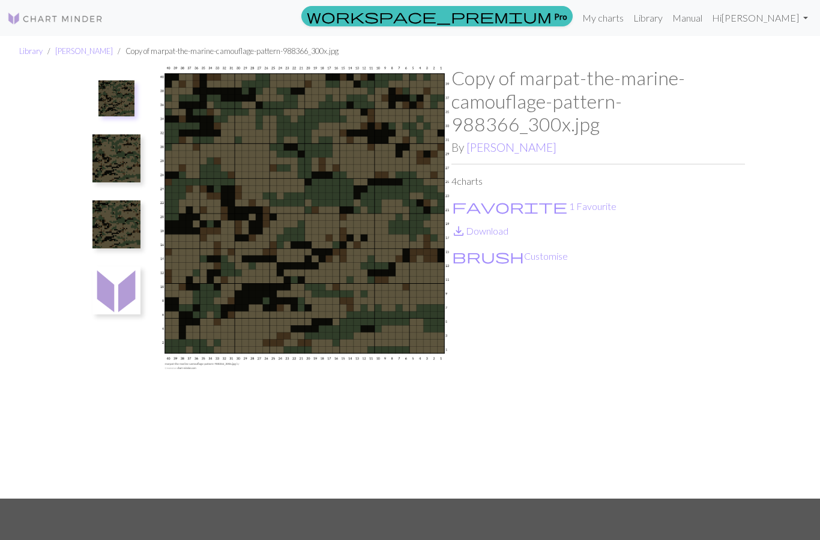
click at [113, 163] on img at bounding box center [116, 158] width 48 height 48
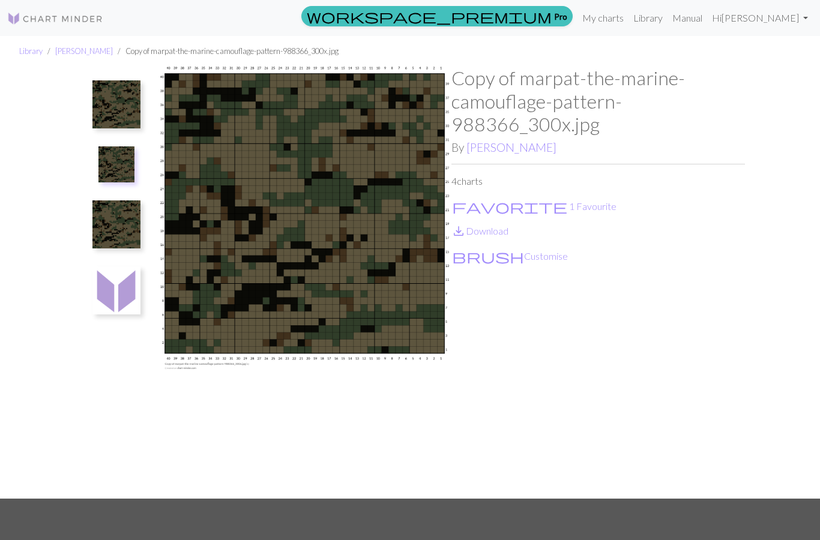
click at [113, 228] on img at bounding box center [116, 225] width 48 height 48
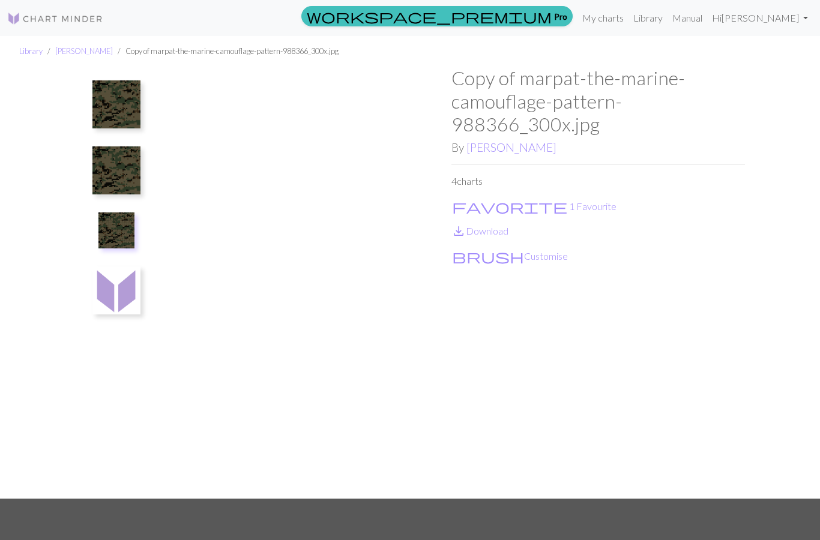
click at [115, 288] on img at bounding box center [116, 291] width 48 height 48
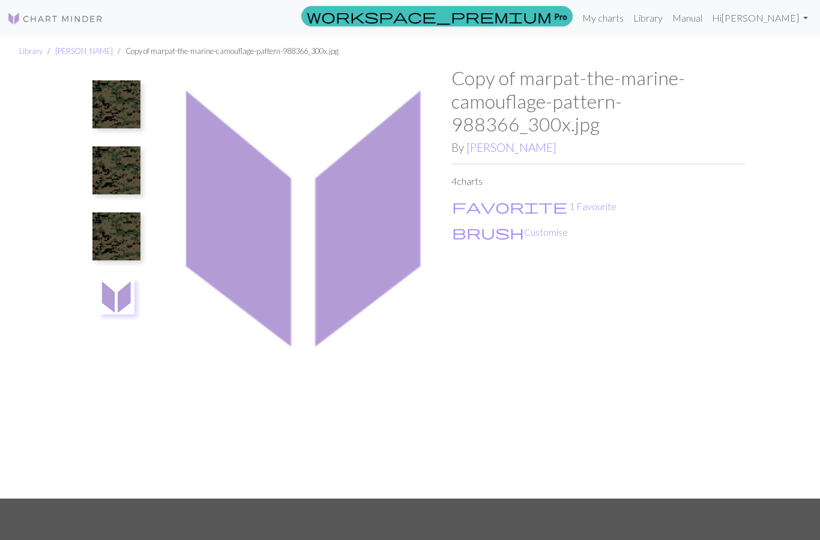
click at [106, 301] on img at bounding box center [116, 297] width 36 height 36
click at [113, 303] on img at bounding box center [116, 297] width 36 height 36
click at [277, 237] on img at bounding box center [305, 283] width 294 height 432
click at [276, 237] on img at bounding box center [305, 283] width 294 height 432
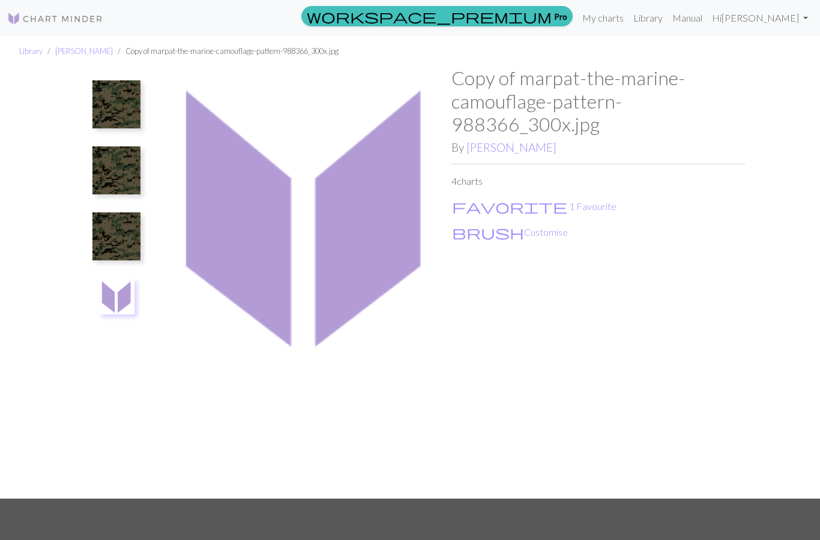
click at [115, 241] on img at bounding box center [116, 237] width 48 height 48
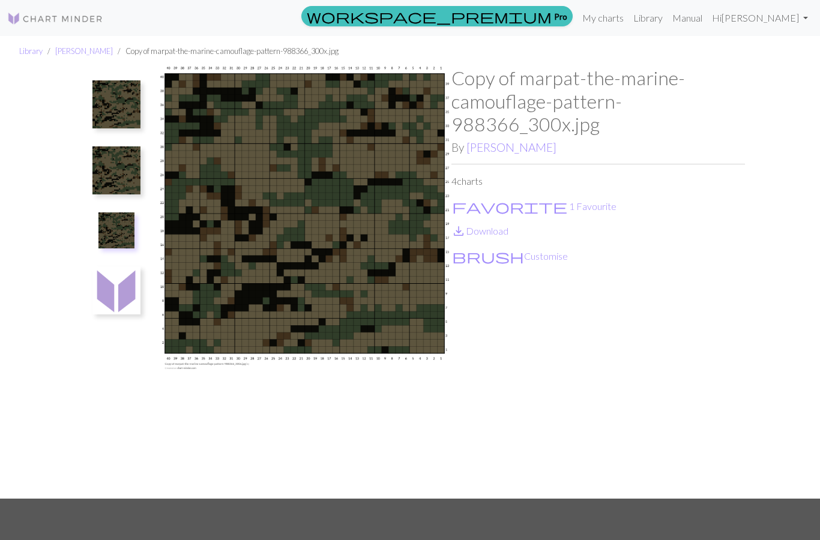
click at [115, 186] on img at bounding box center [116, 170] width 48 height 48
click at [115, 228] on img at bounding box center [116, 225] width 48 height 48
click at [533, 257] on button "brush Customise" at bounding box center [509, 257] width 117 height 16
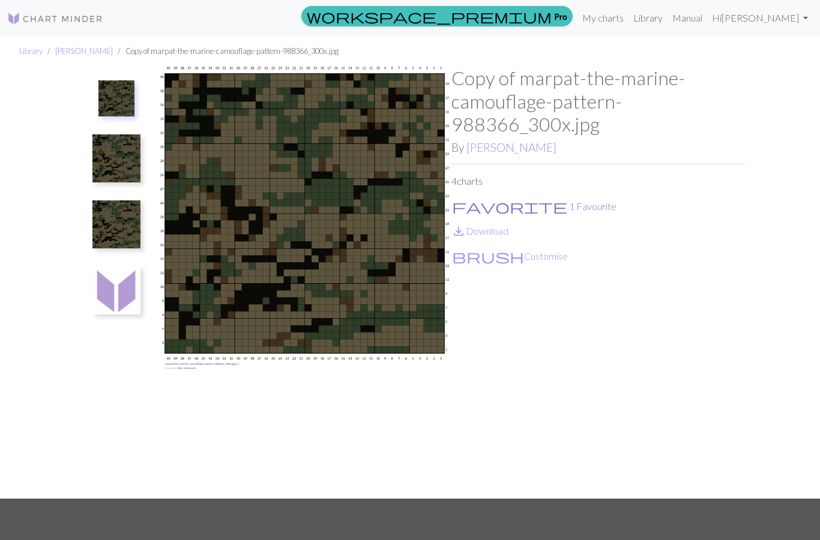
click at [542, 208] on span "favorite" at bounding box center [509, 206] width 115 height 17
click at [595, 211] on button "favorite No favourites" at bounding box center [538, 207] width 175 height 16
click at [508, 259] on span "brush" at bounding box center [488, 256] width 72 height 17
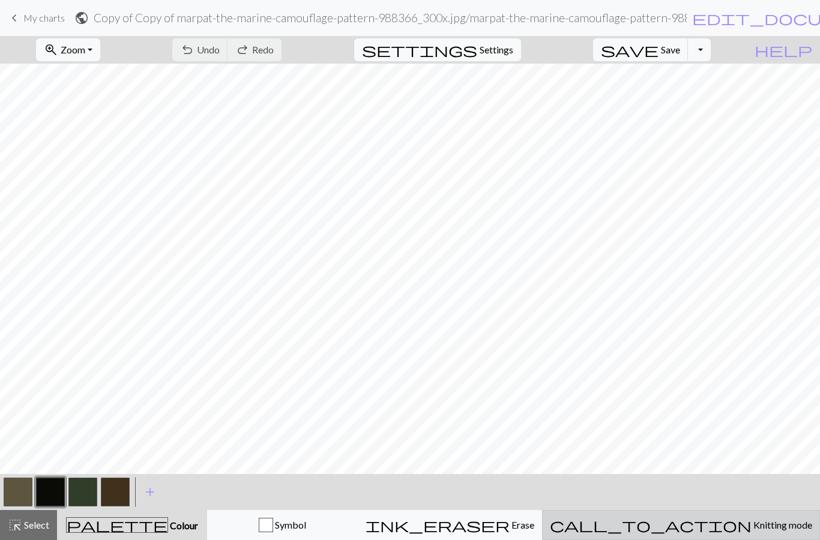
click at [771, 527] on span "Knitting mode" at bounding box center [782, 524] width 61 height 11
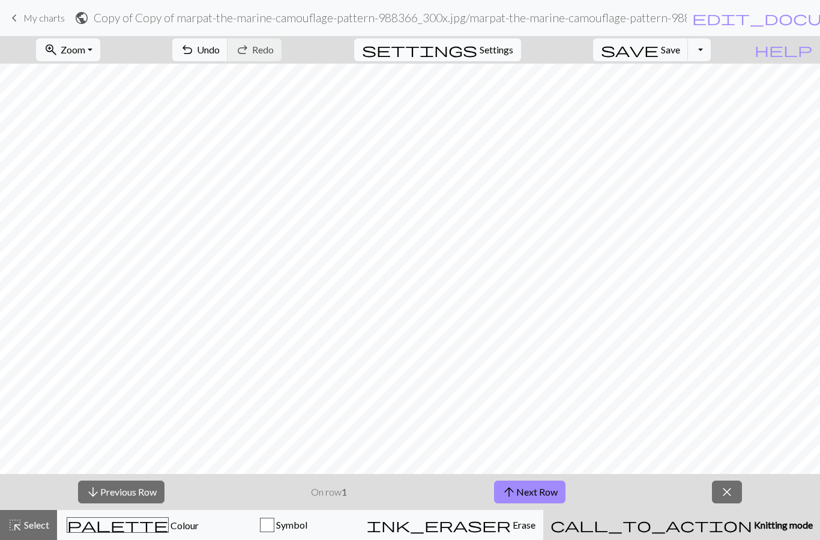
click at [433, 54] on span "settings" at bounding box center [419, 49] width 115 height 17
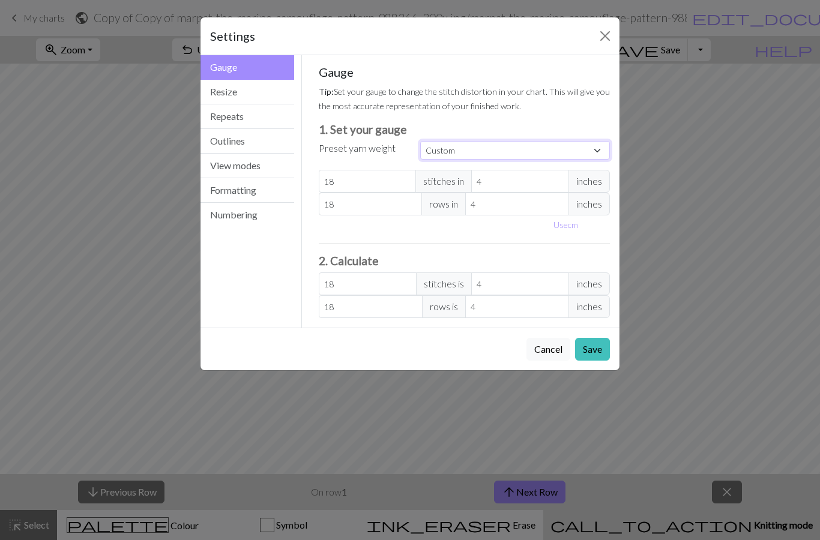
click at [591, 147] on select "Custom Square Lace Light Fingering Fingering Sport Double knit Worsted Aran Bul…" at bounding box center [515, 150] width 190 height 19
select select "fingering"
type input "28"
type input "36"
type input "28"
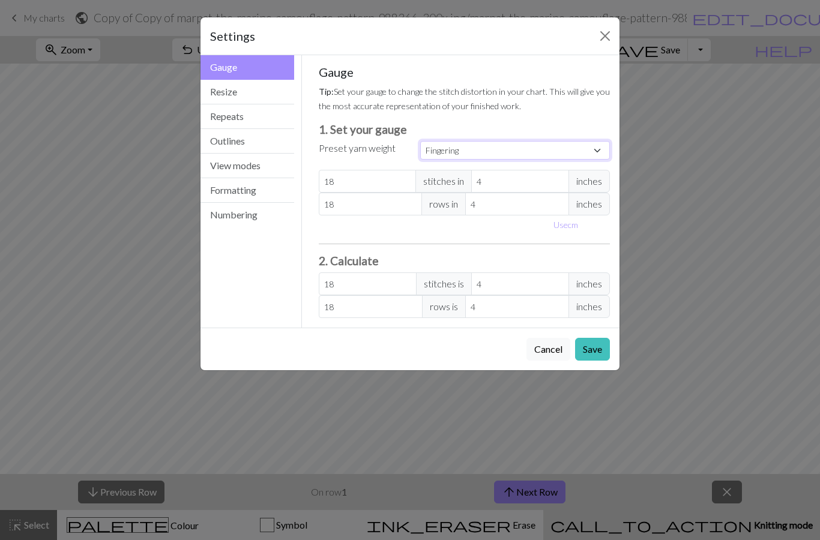
type input "36"
click at [747, 330] on div "Settings Gauge Gauge Resize Repeats Outlines View modes Formatting Numbering Ga…" at bounding box center [410, 270] width 820 height 540
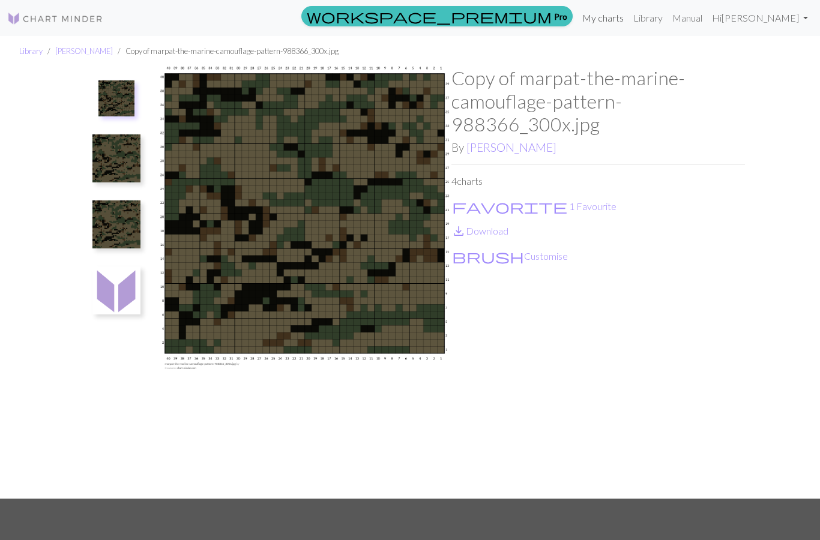
click at [629, 25] on link "My charts" at bounding box center [603, 18] width 51 height 24
